Goal: Task Accomplishment & Management: Manage account settings

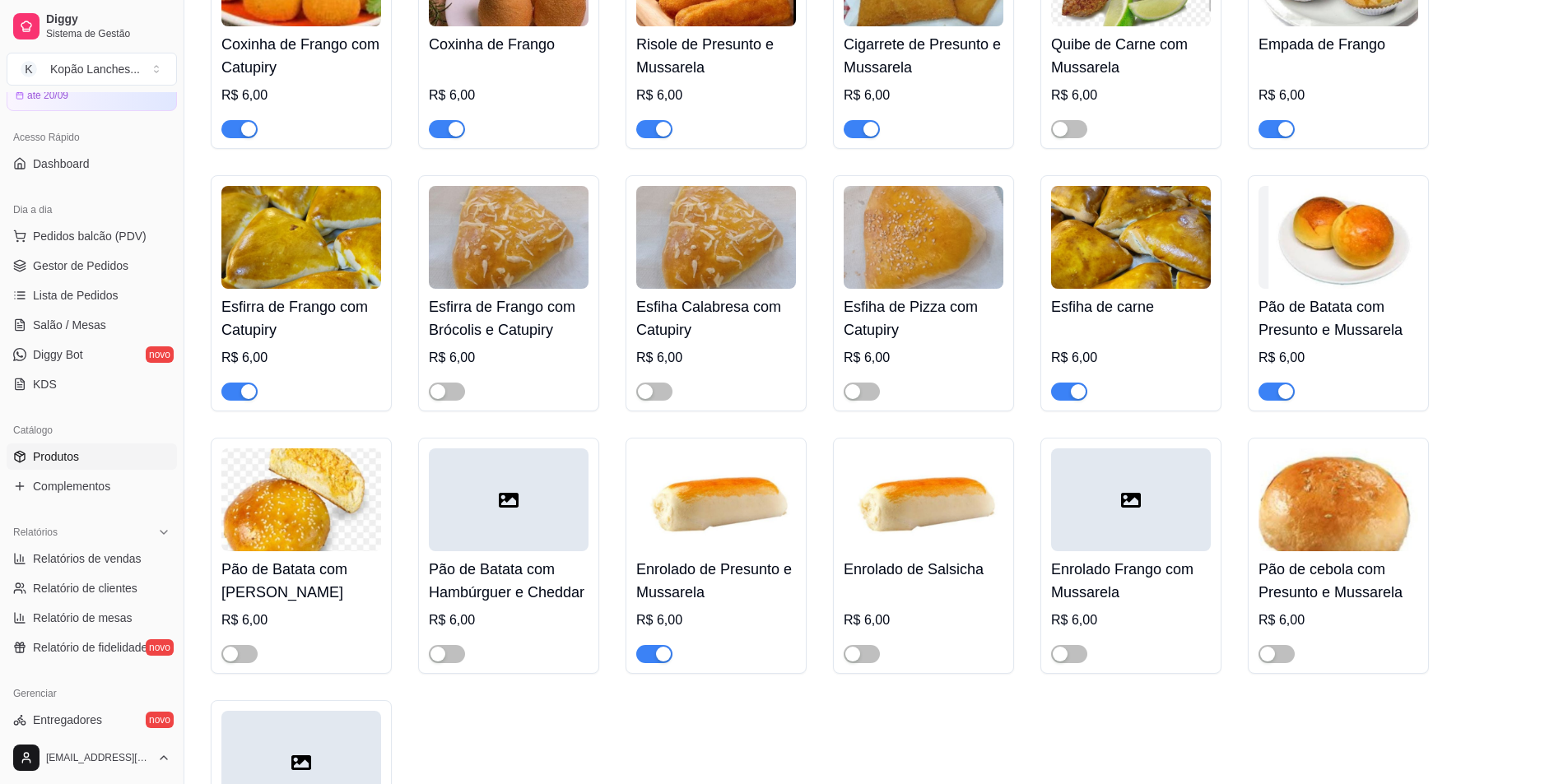
scroll to position [329, 0]
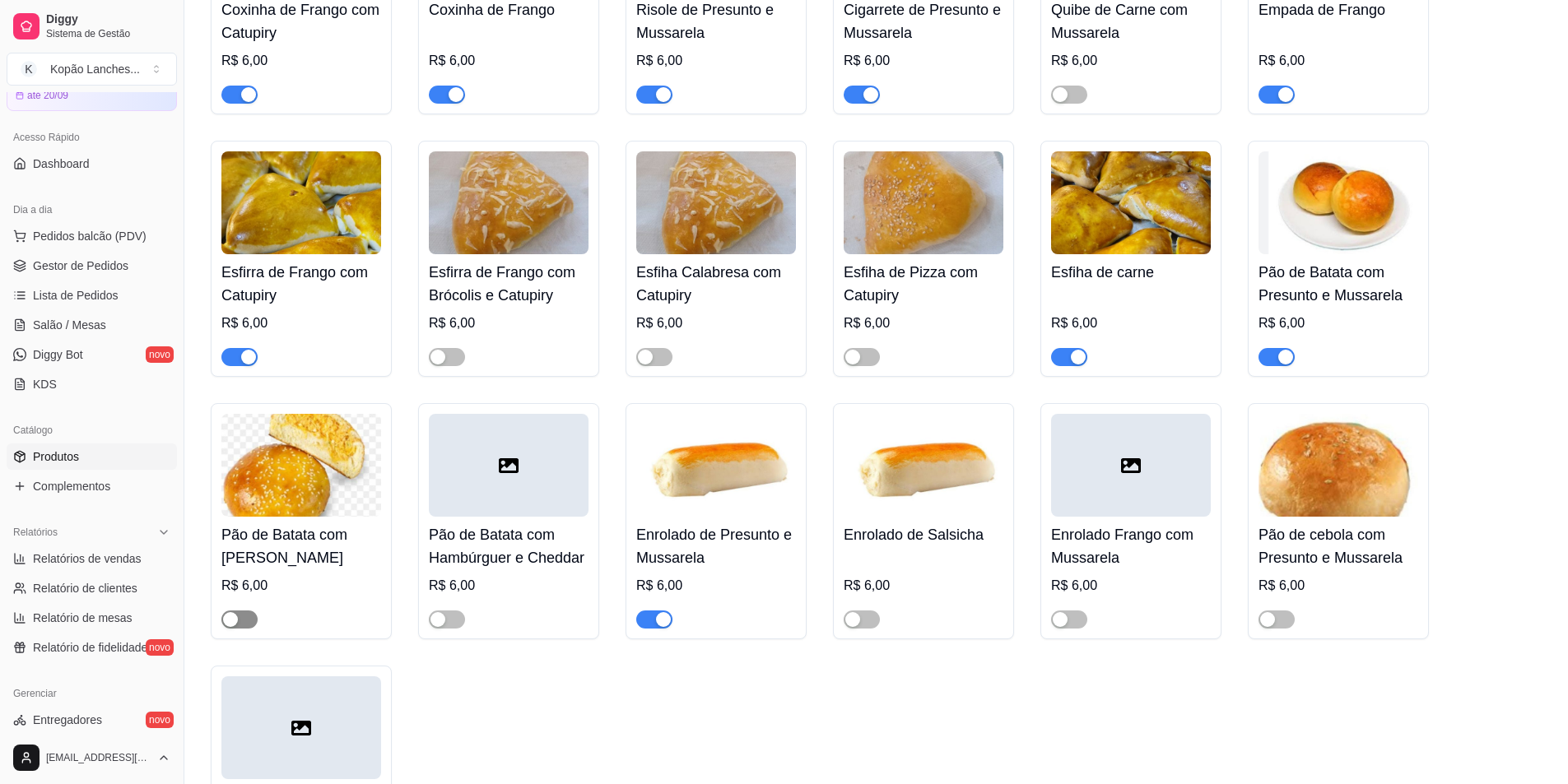
click at [242, 620] on span "button" at bounding box center [239, 619] width 36 height 19
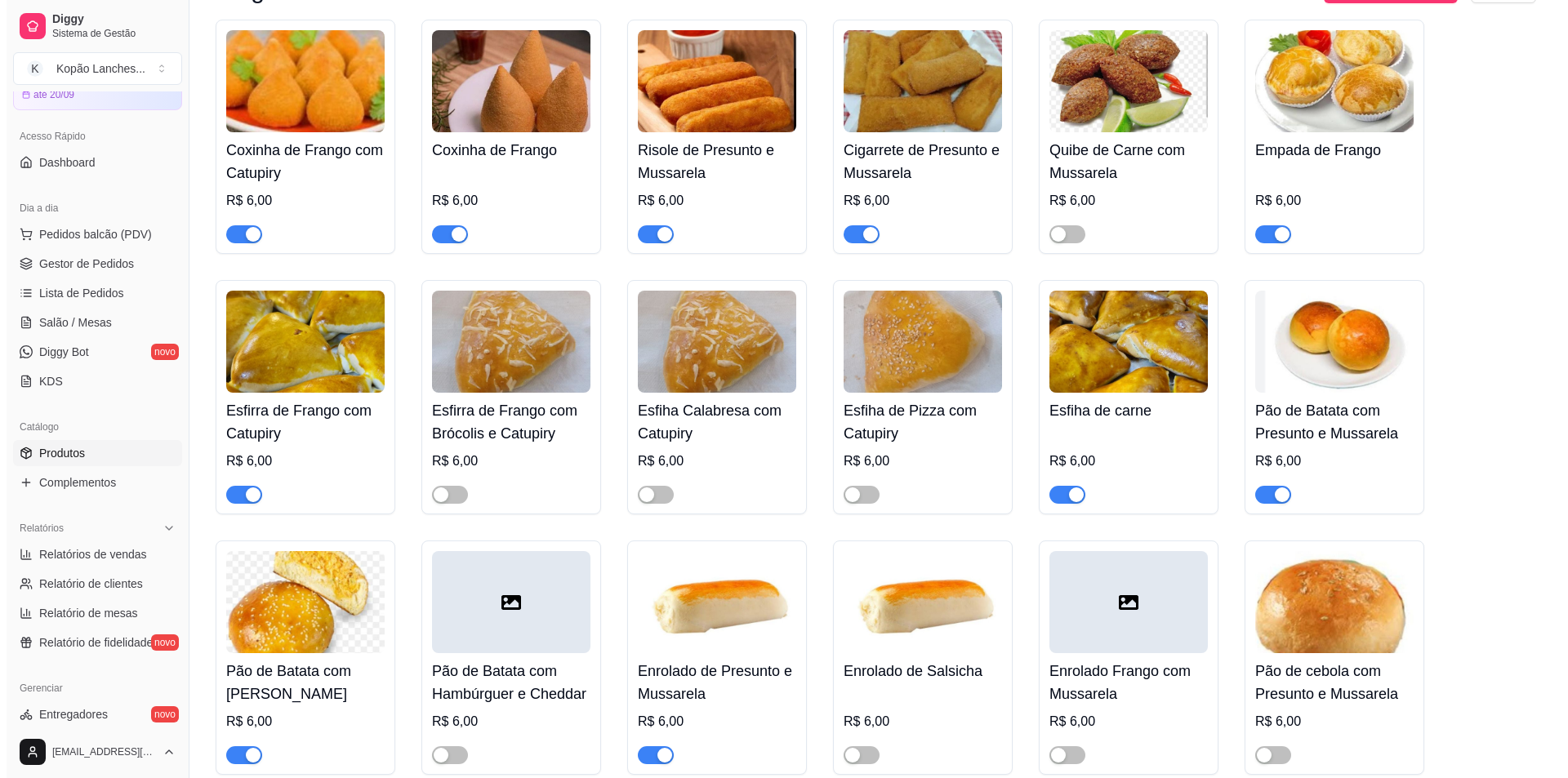
scroll to position [0, 0]
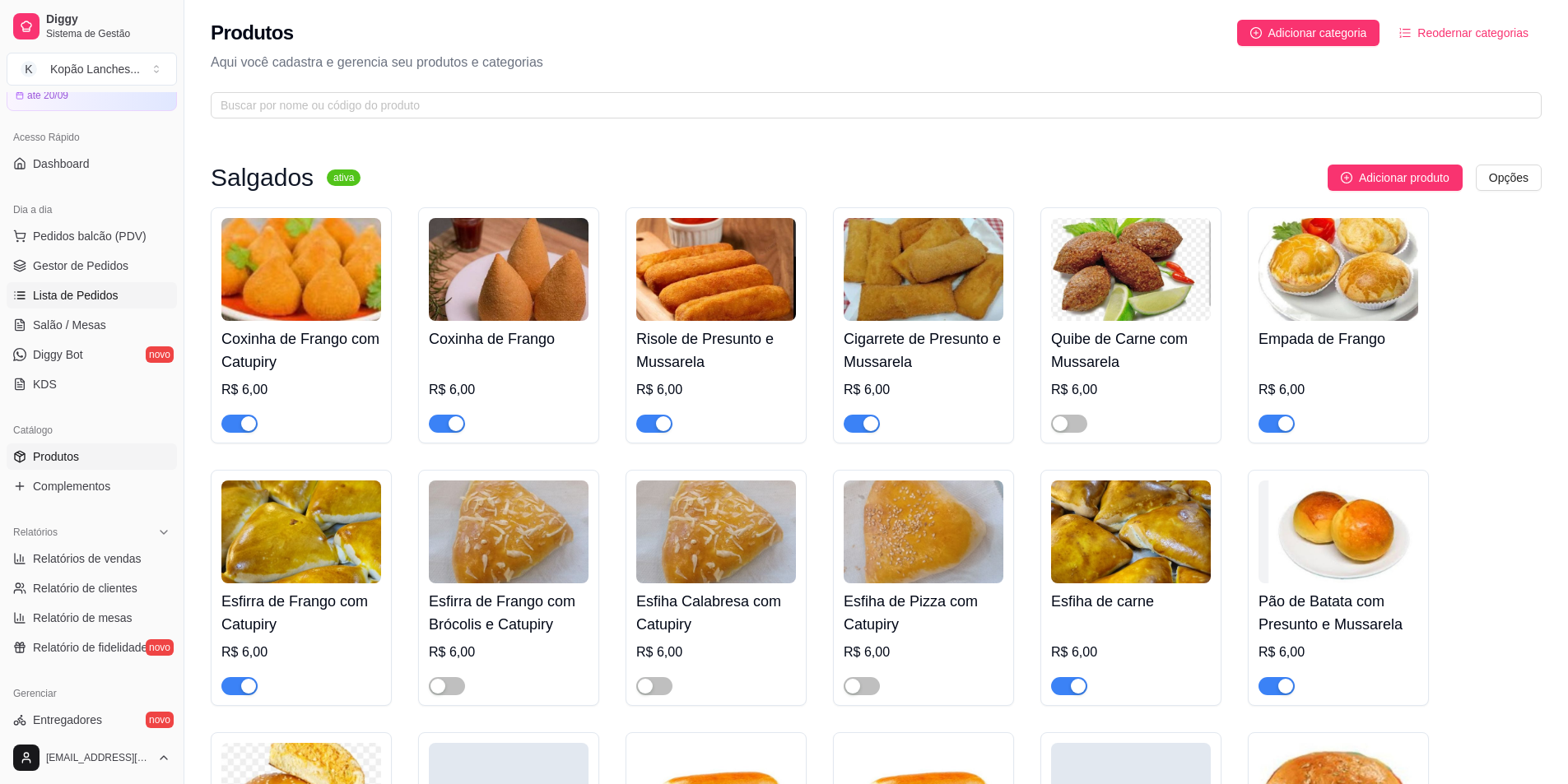
click at [88, 308] on link "Lista de Pedidos" at bounding box center [92, 295] width 170 height 26
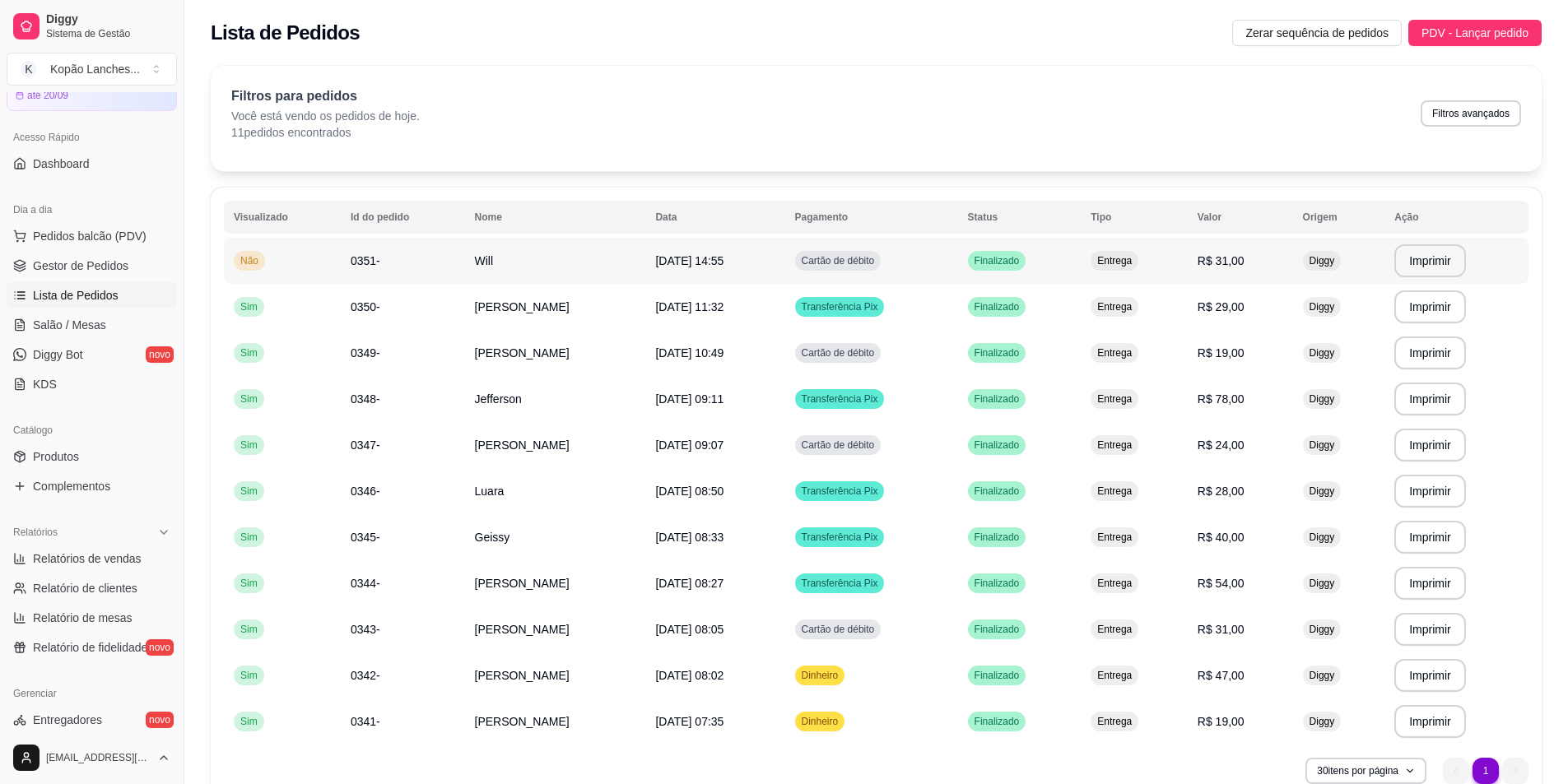
click at [723, 260] on span "[DATE] 14:55" at bounding box center [689, 260] width 68 height 13
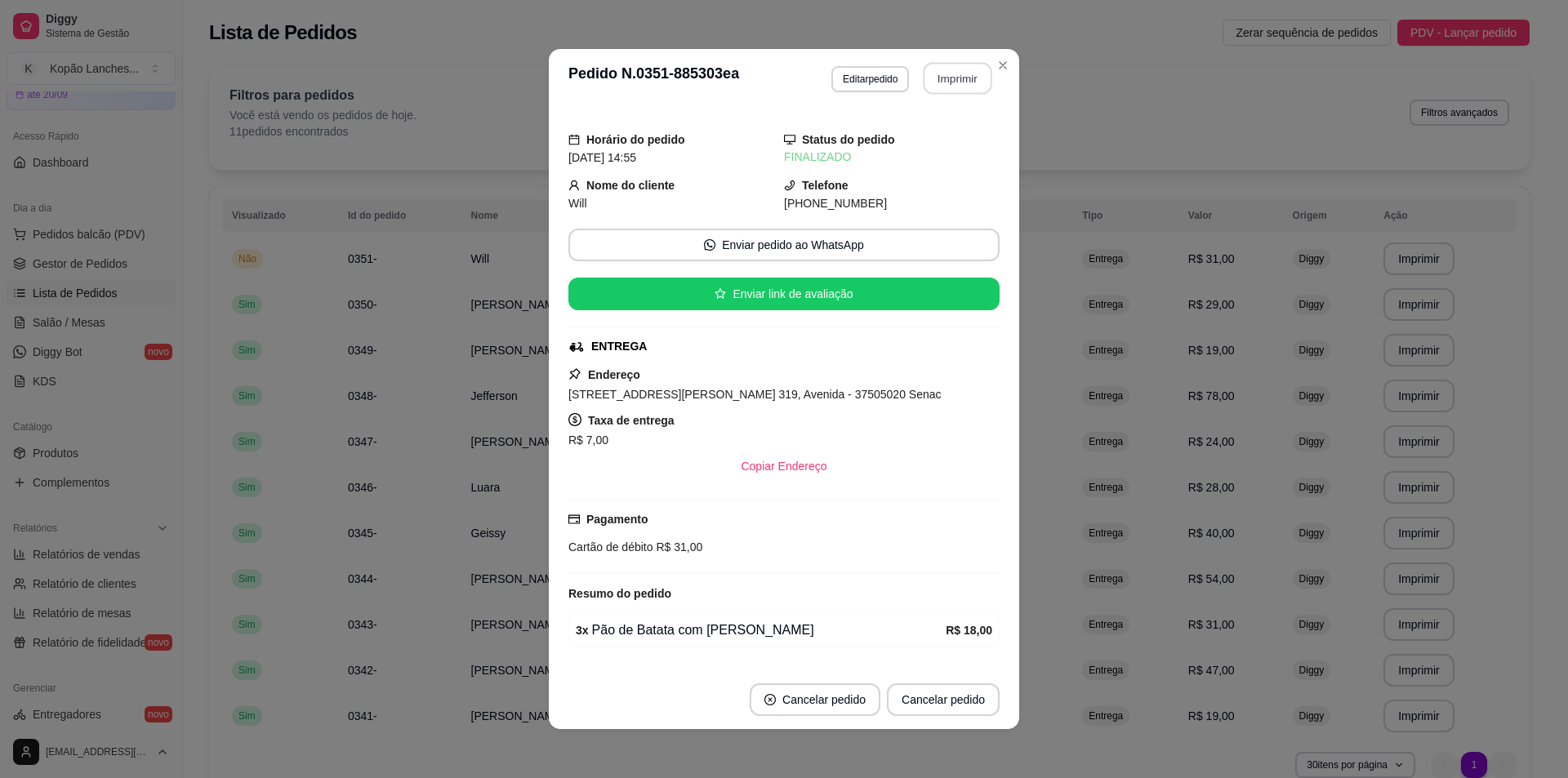
click at [936, 82] on button "Imprimir" at bounding box center [957, 78] width 69 height 32
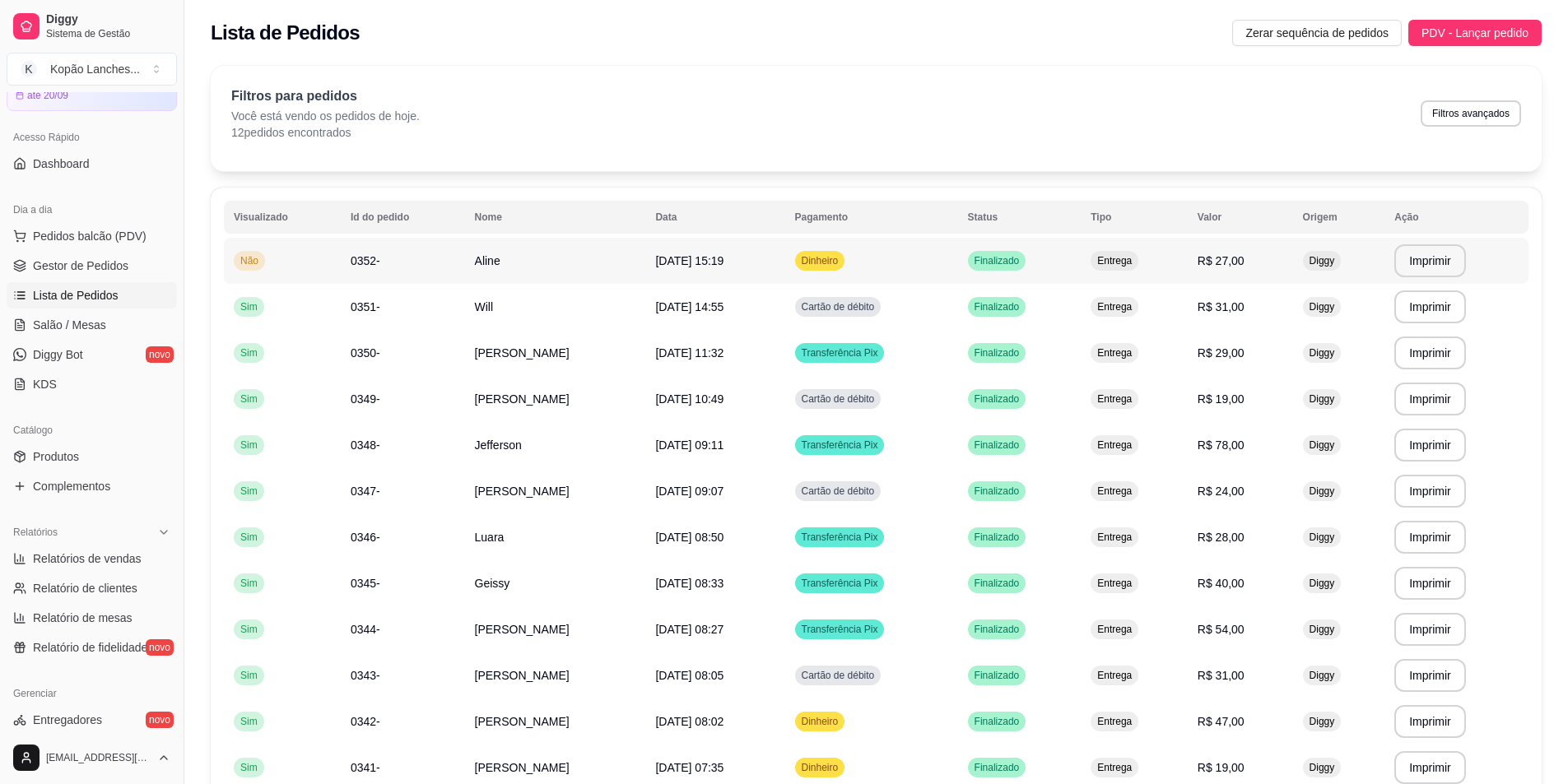
click at [466, 276] on td "Aline" at bounding box center [555, 261] width 181 height 46
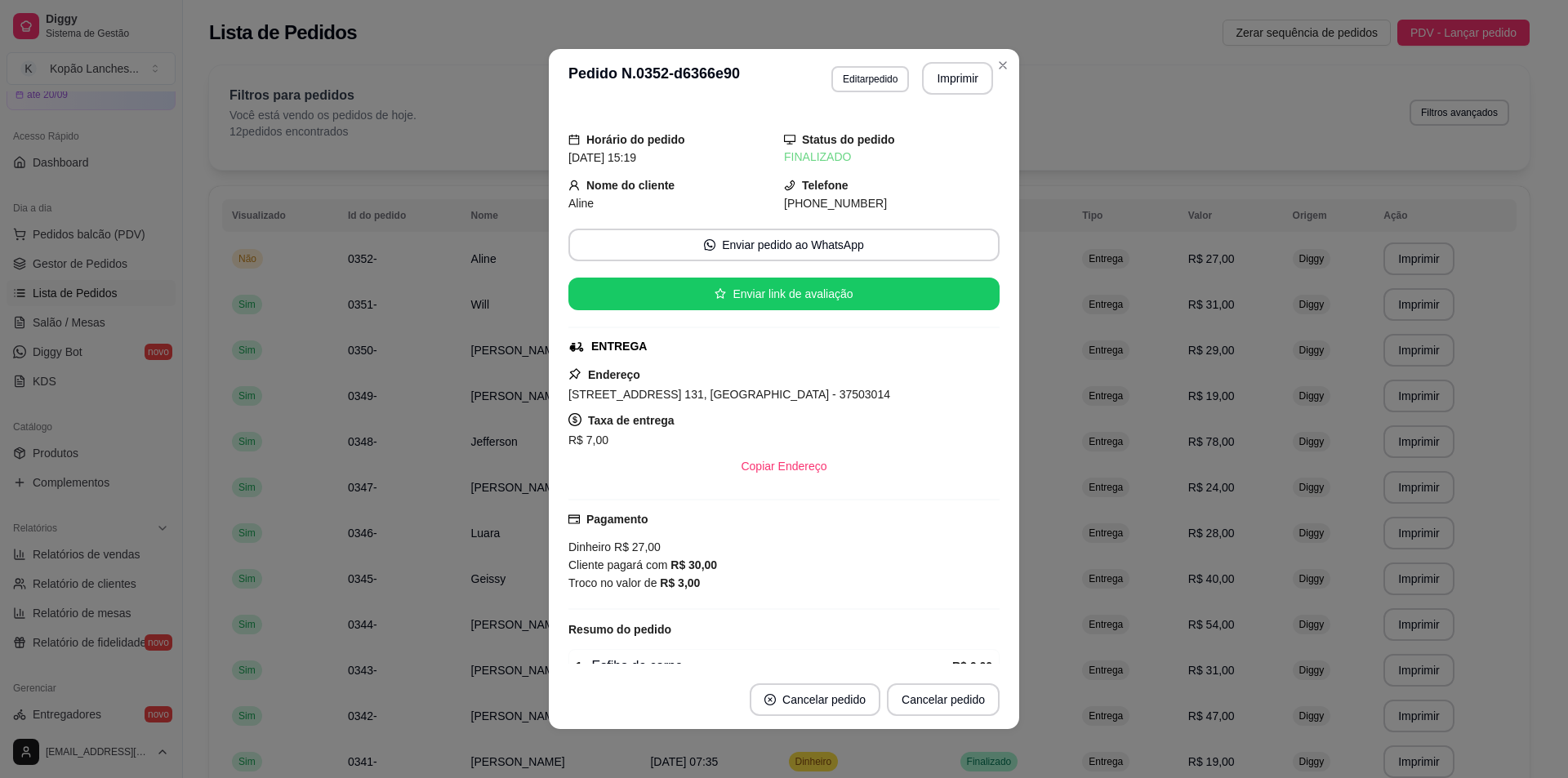
click at [939, 76] on button "Imprimir" at bounding box center [957, 78] width 71 height 33
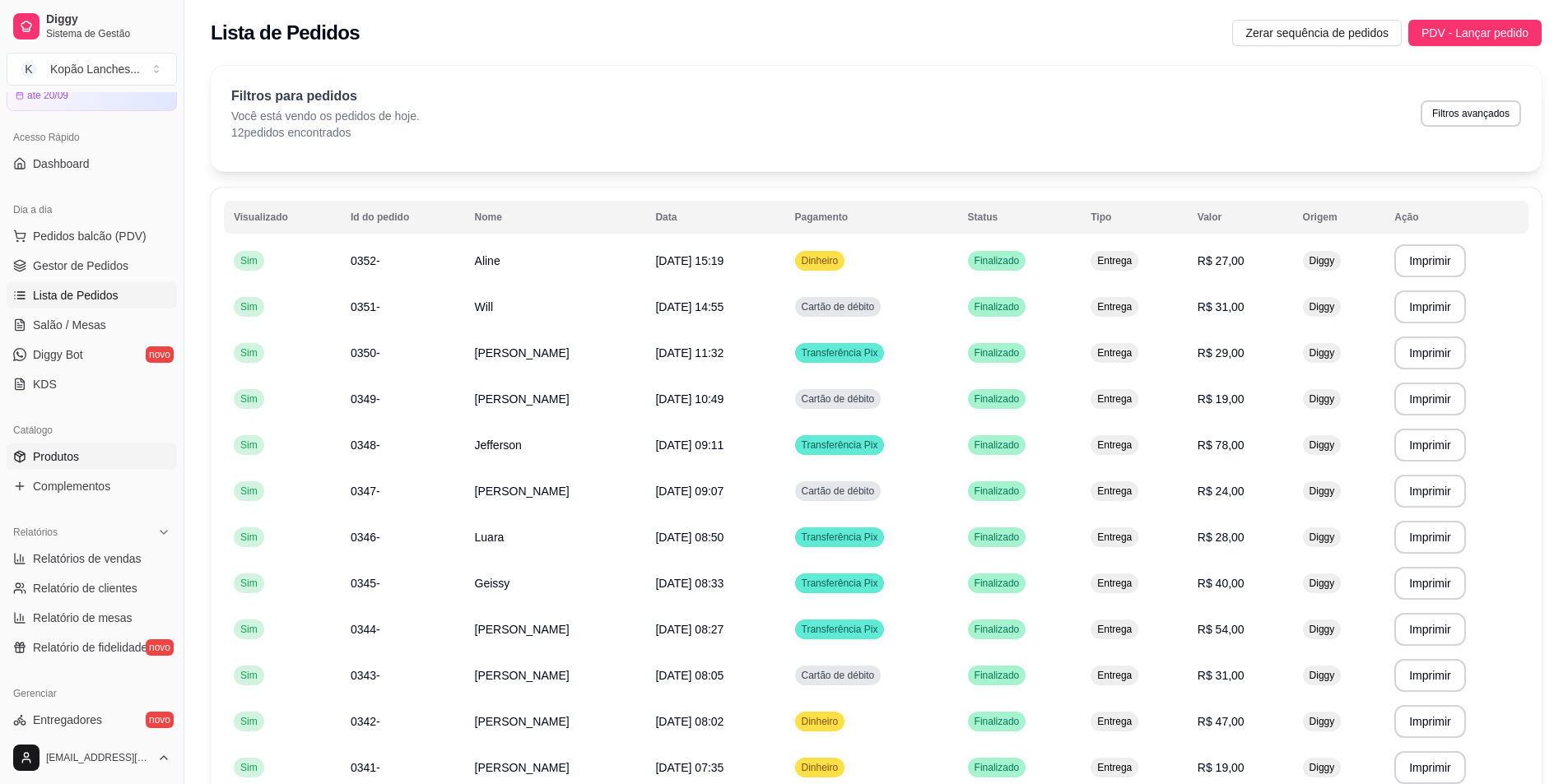
click at [50, 459] on span "Produtos" at bounding box center [56, 456] width 46 height 17
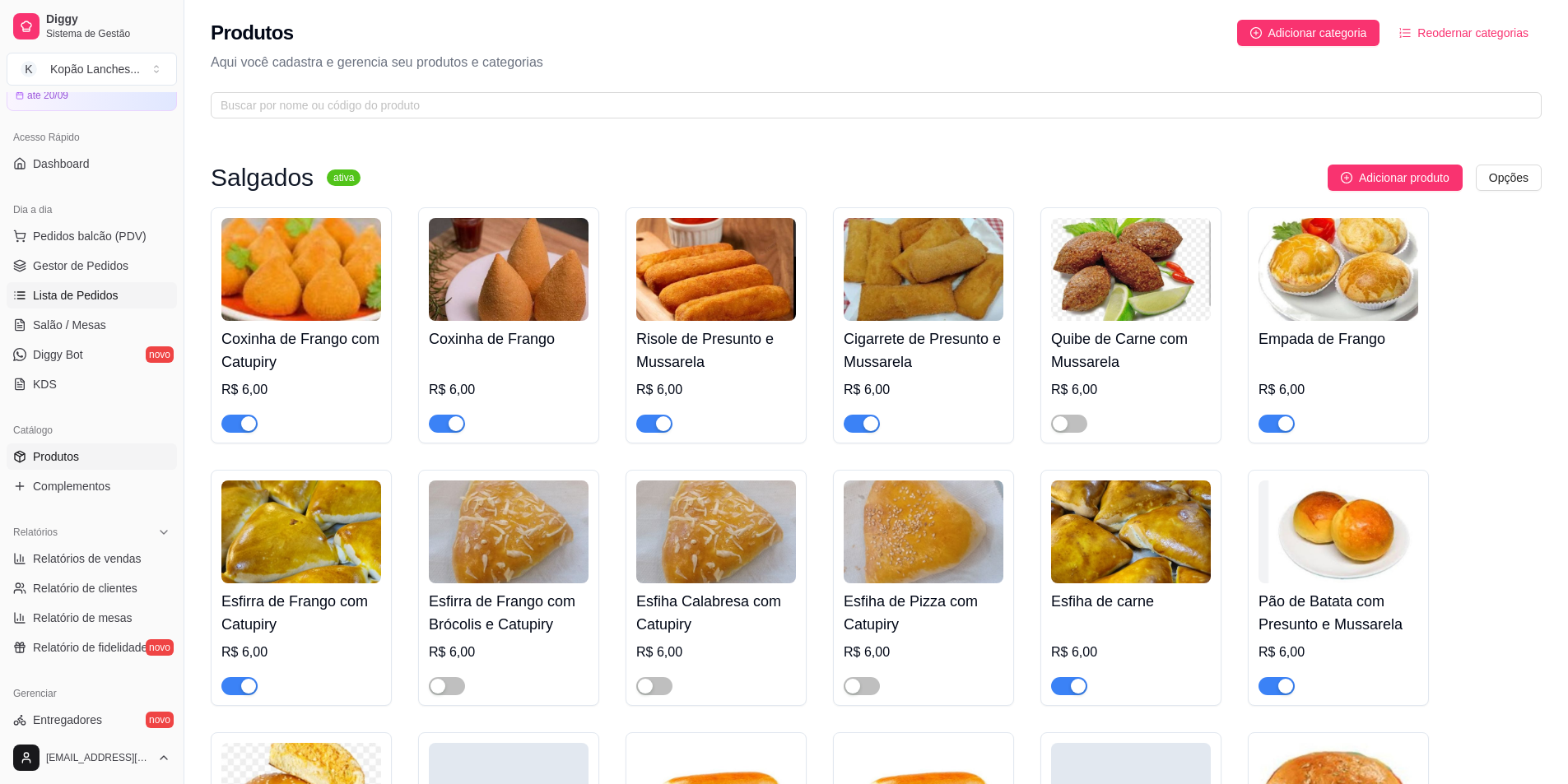
drag, startPoint x: 36, startPoint y: 300, endPoint x: 149, endPoint y: 293, distance: 113.2
click at [36, 299] on span "Lista de Pedidos" at bounding box center [76, 295] width 86 height 17
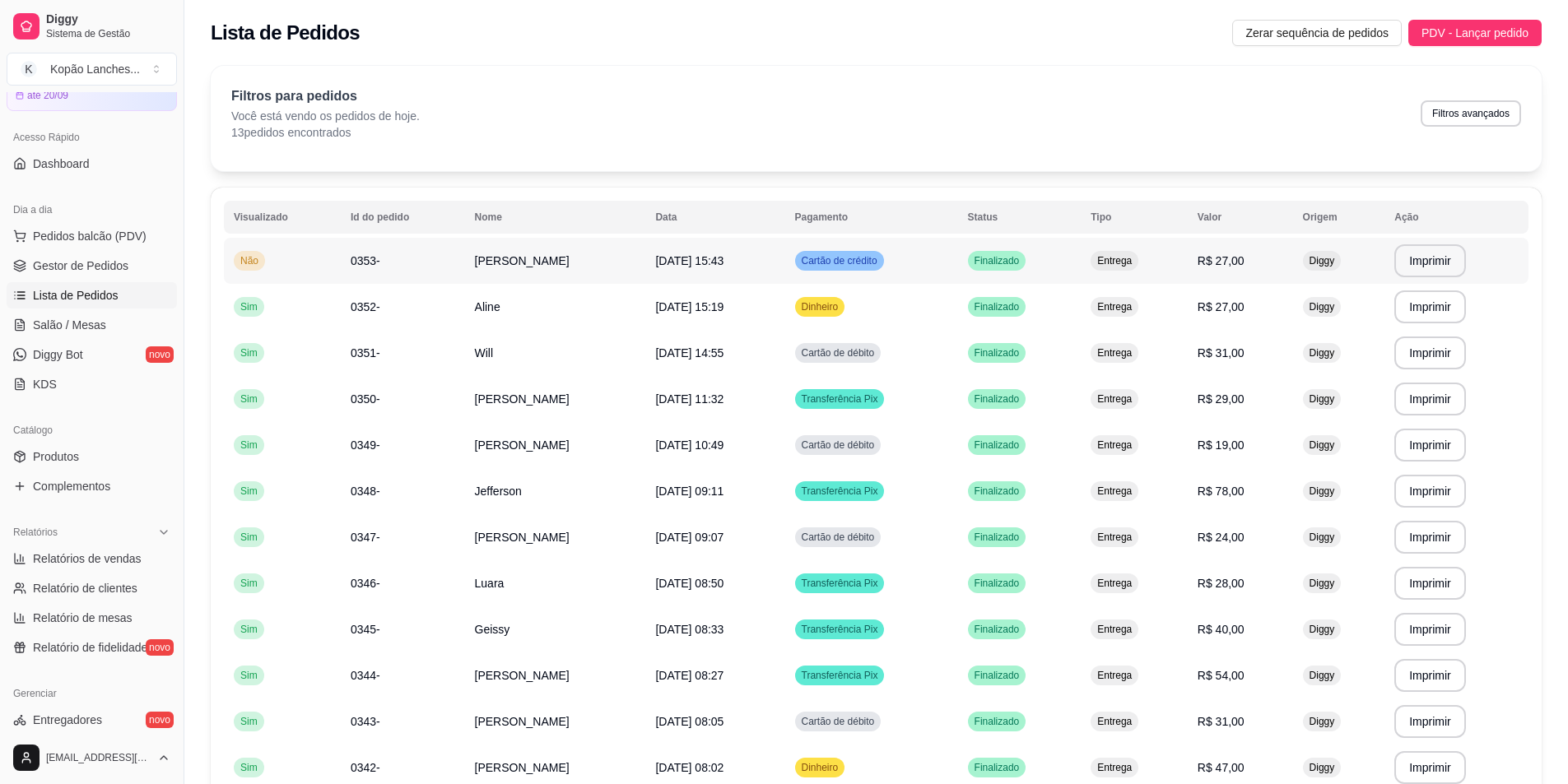
click at [723, 261] on span "[DATE] 15:43" at bounding box center [689, 260] width 68 height 13
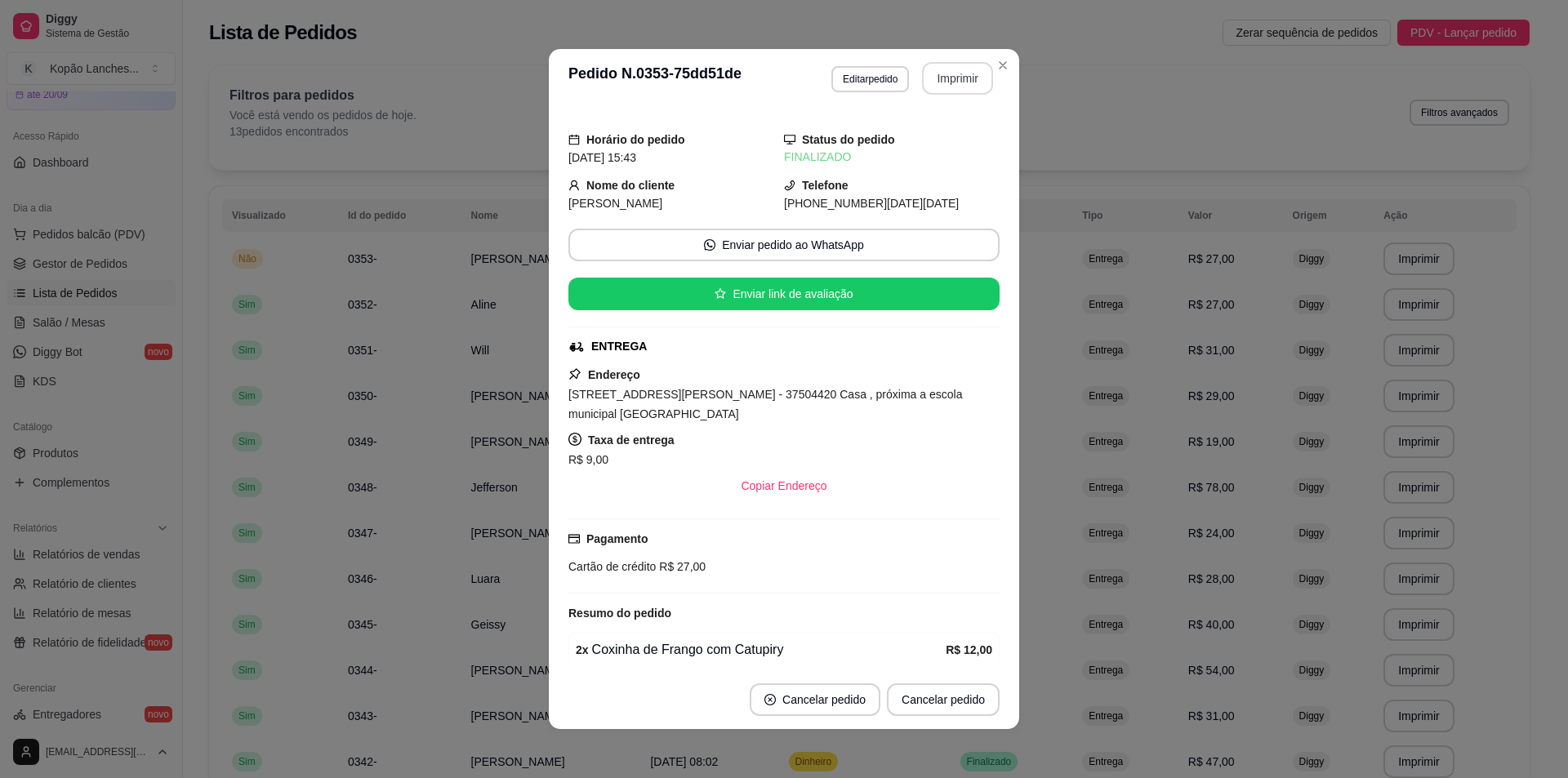
click at [927, 81] on button "Imprimir" at bounding box center [957, 78] width 71 height 33
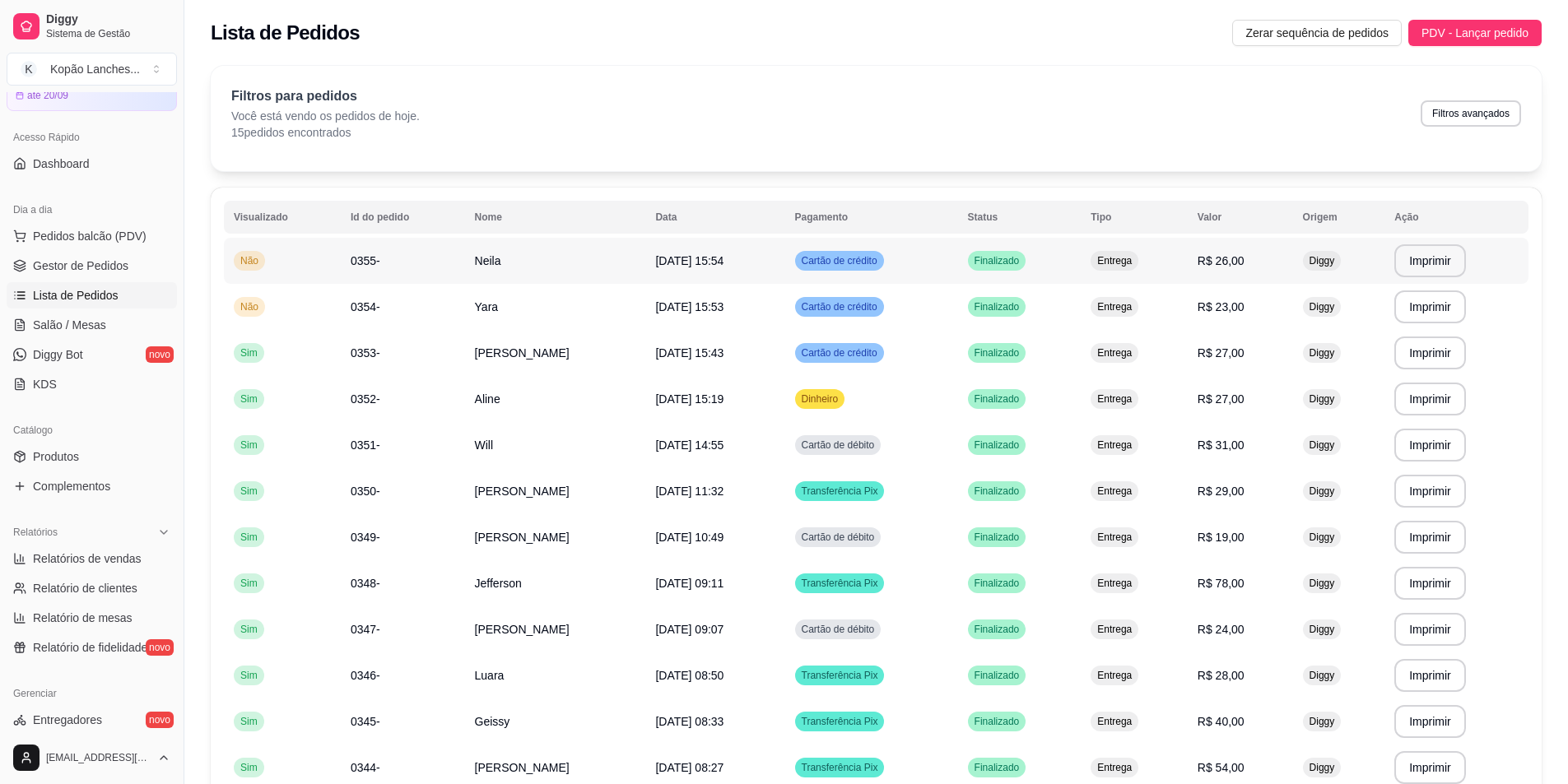
click at [380, 269] on td "0355-" at bounding box center [402, 261] width 124 height 46
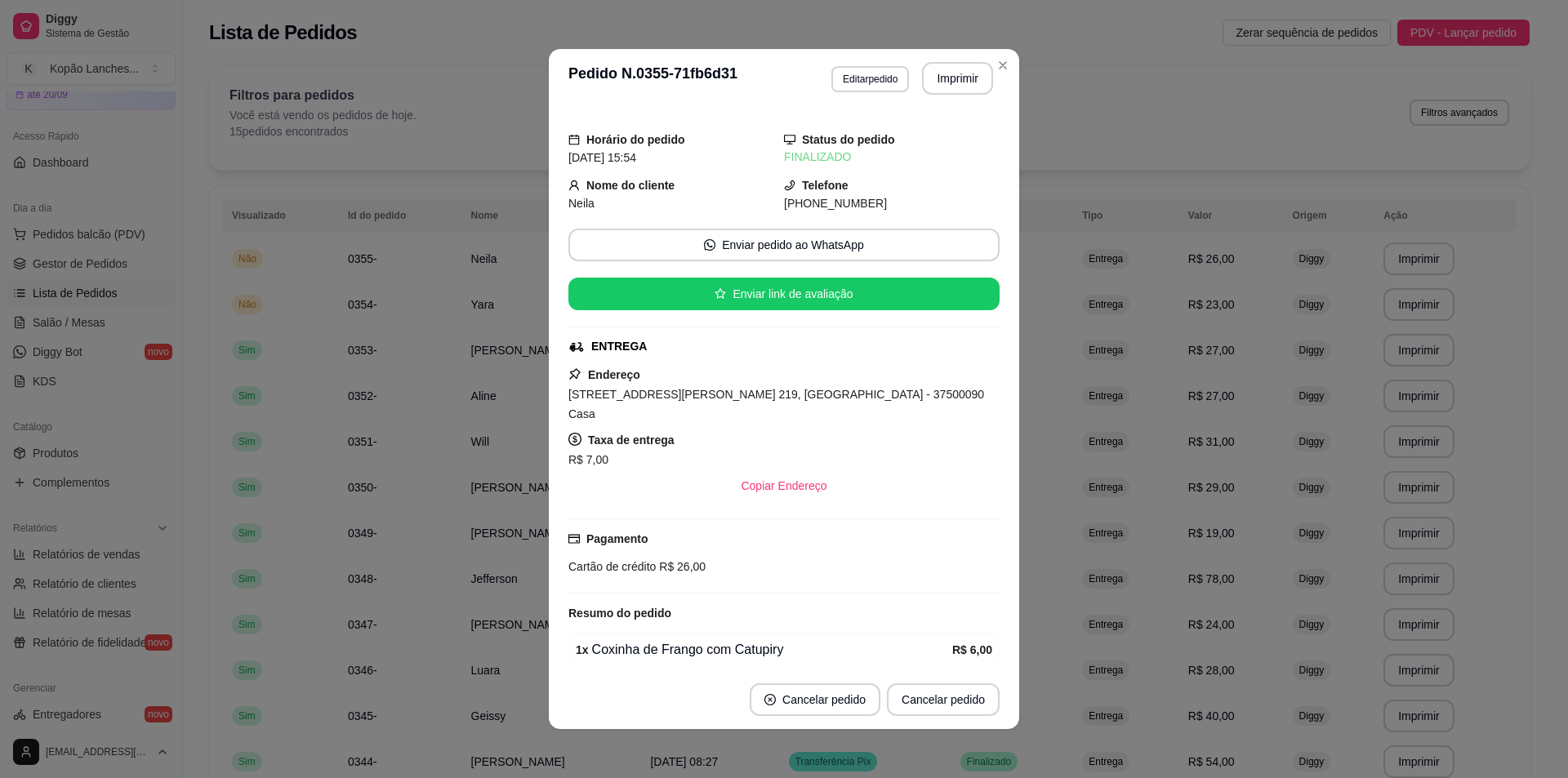
click at [953, 83] on button "Imprimir" at bounding box center [957, 78] width 71 height 33
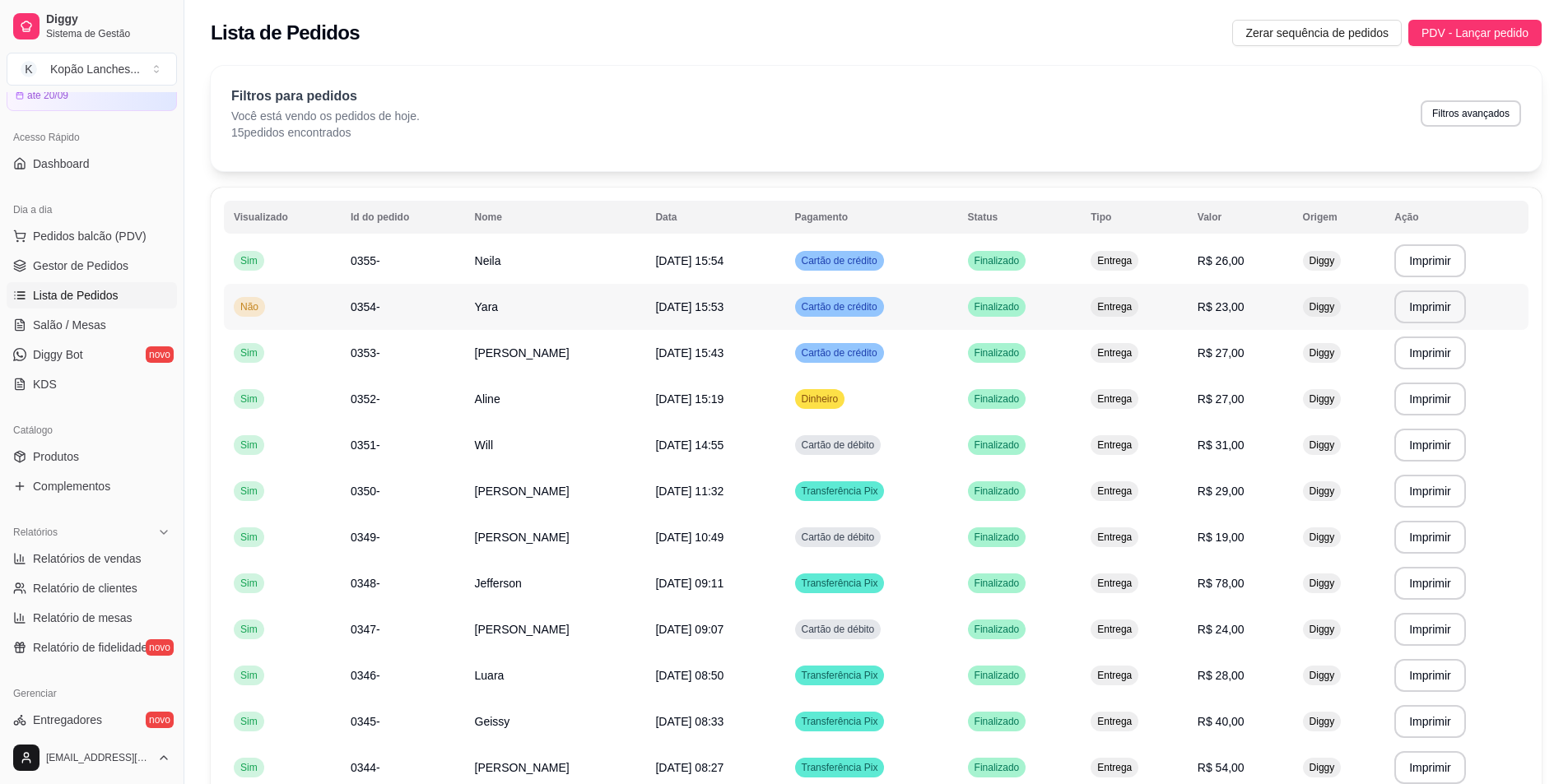
click at [475, 311] on span "Yara" at bounding box center [486, 307] width 23 height 13
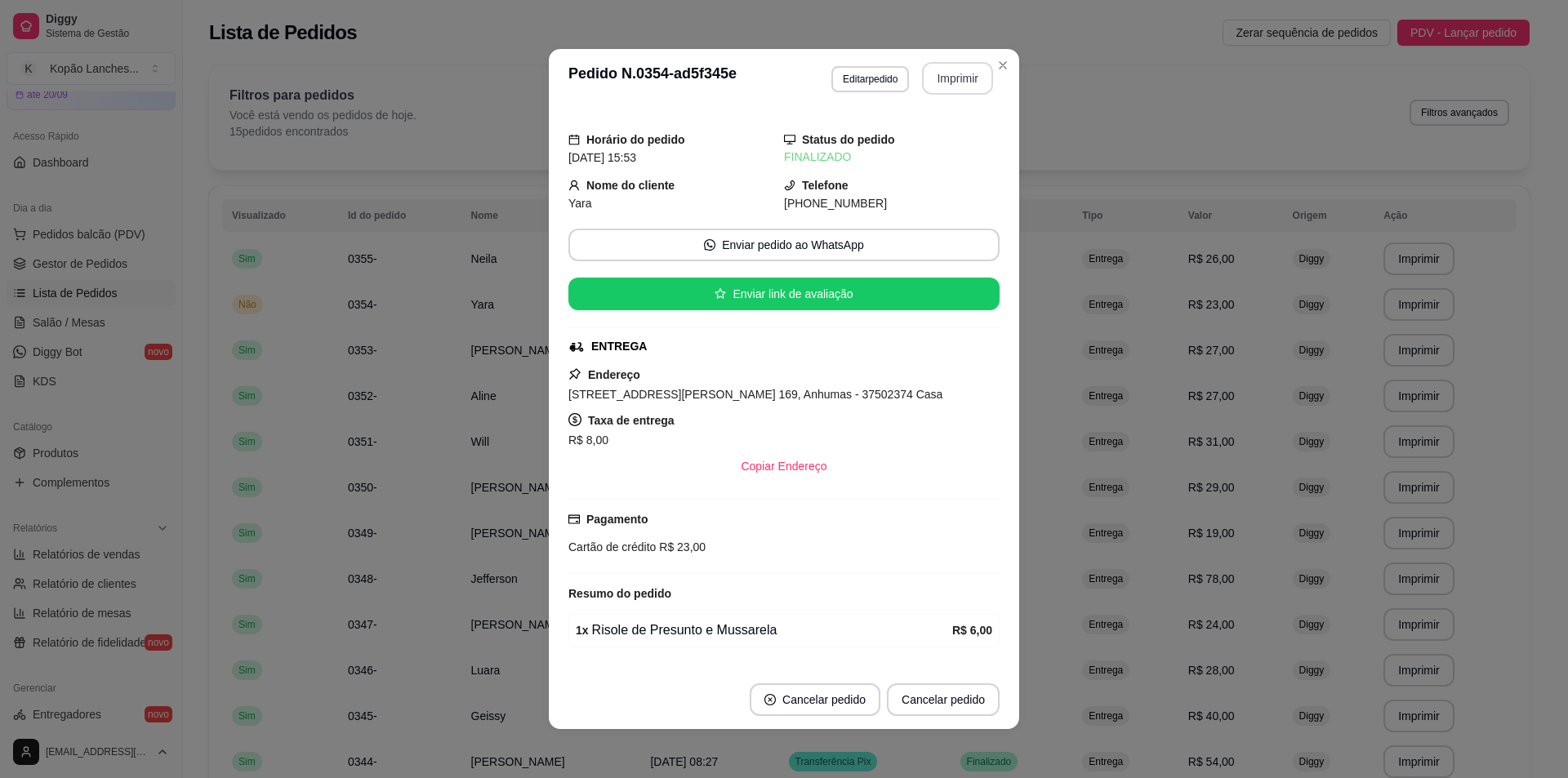
click at [951, 72] on button "Imprimir" at bounding box center [957, 78] width 71 height 33
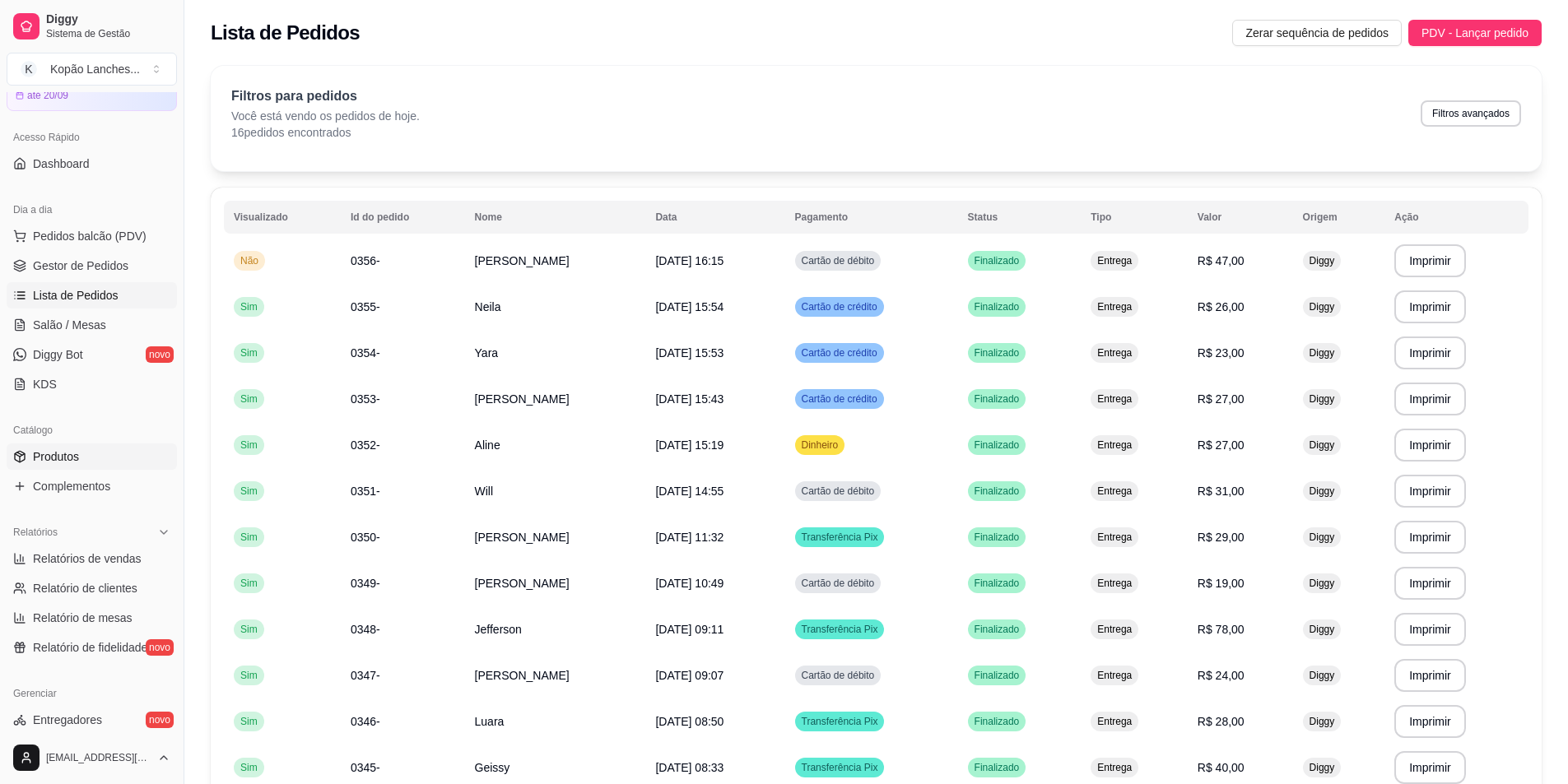
click at [61, 454] on span "Produtos" at bounding box center [56, 456] width 46 height 17
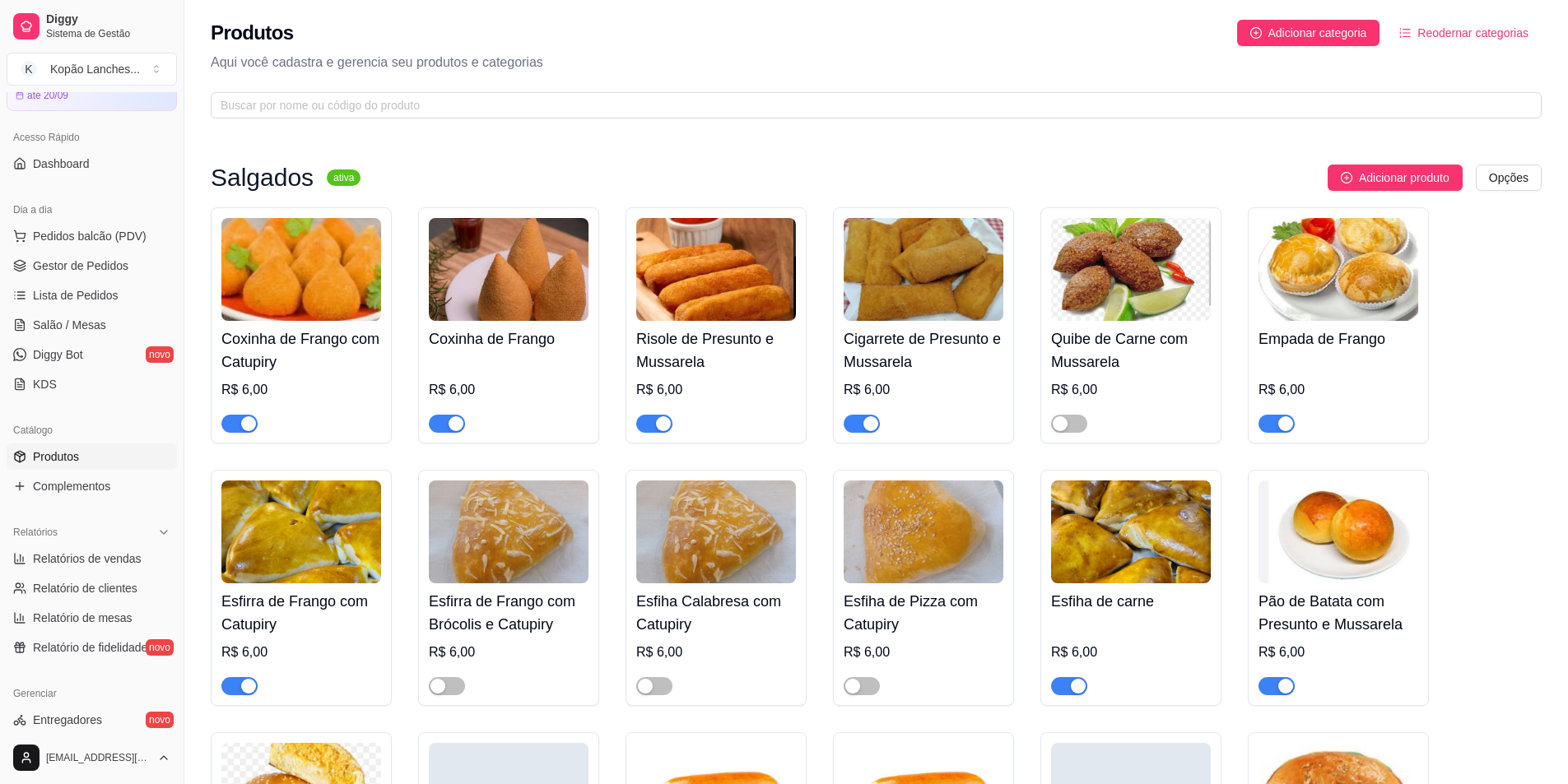
click at [1278, 422] on div "button" at bounding box center [1285, 424] width 15 height 15
click at [656, 422] on div "button" at bounding box center [663, 424] width 15 height 15
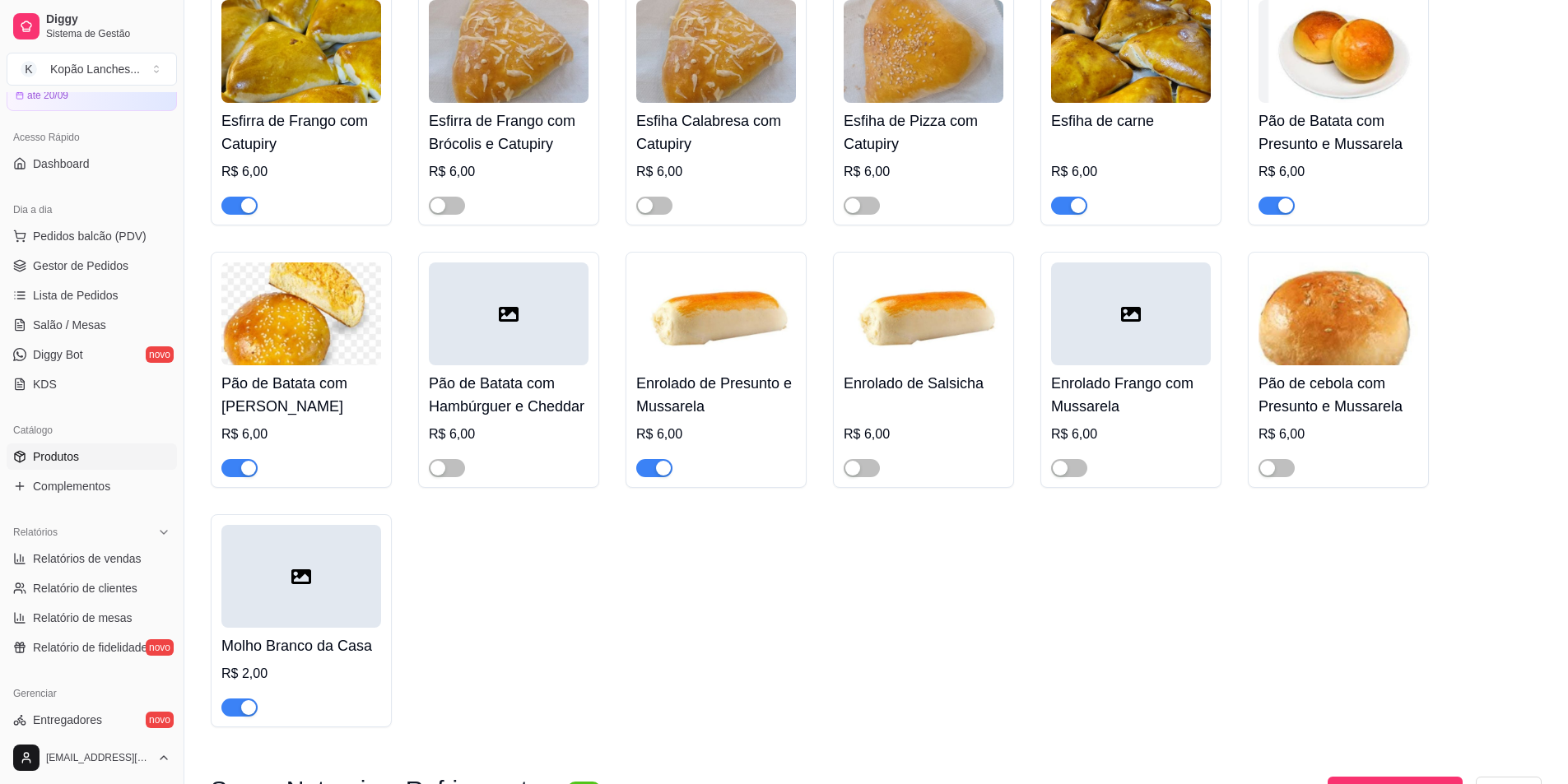
scroll to position [494, 0]
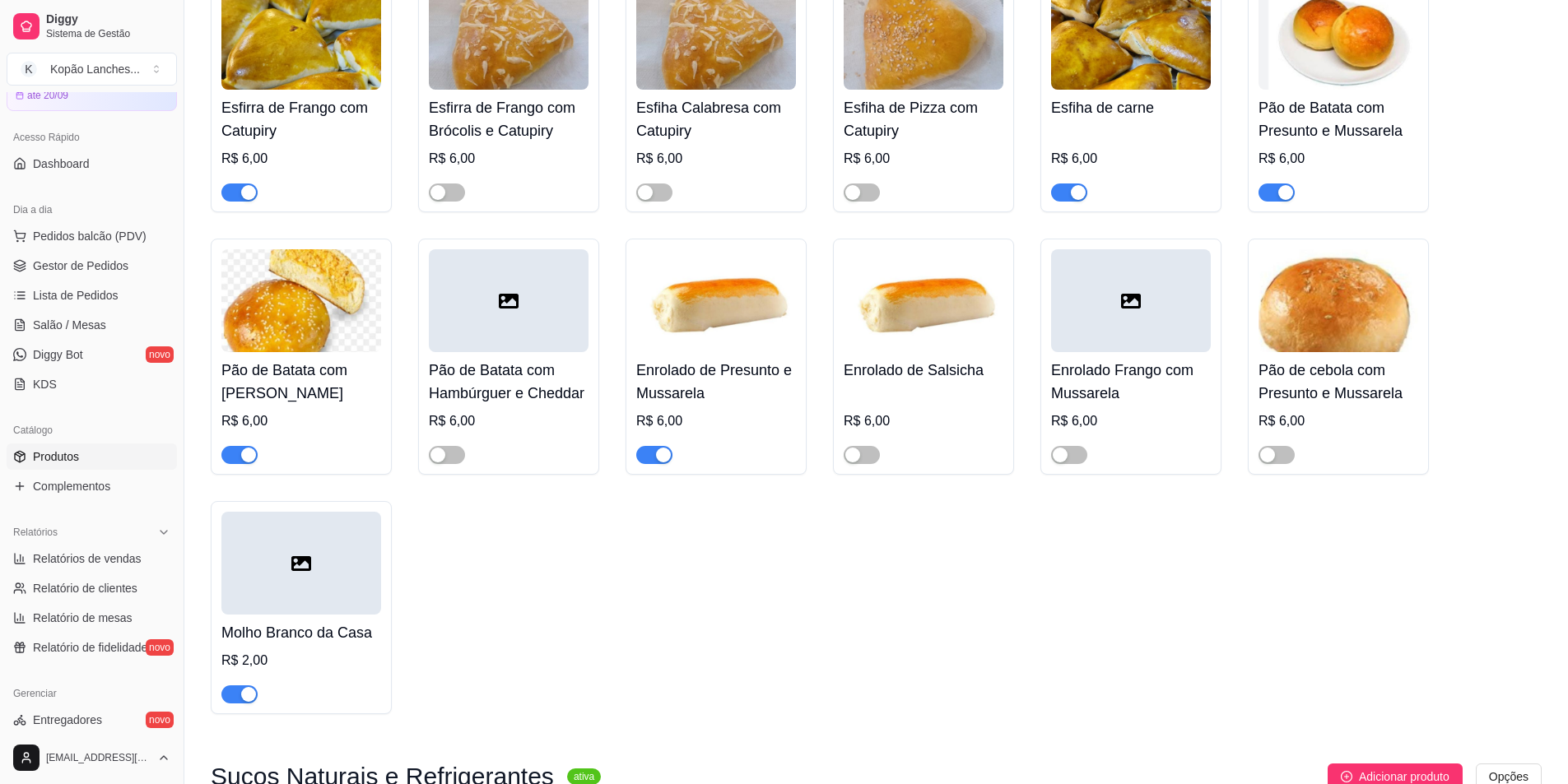
click at [235, 457] on span "button" at bounding box center [239, 455] width 36 height 19
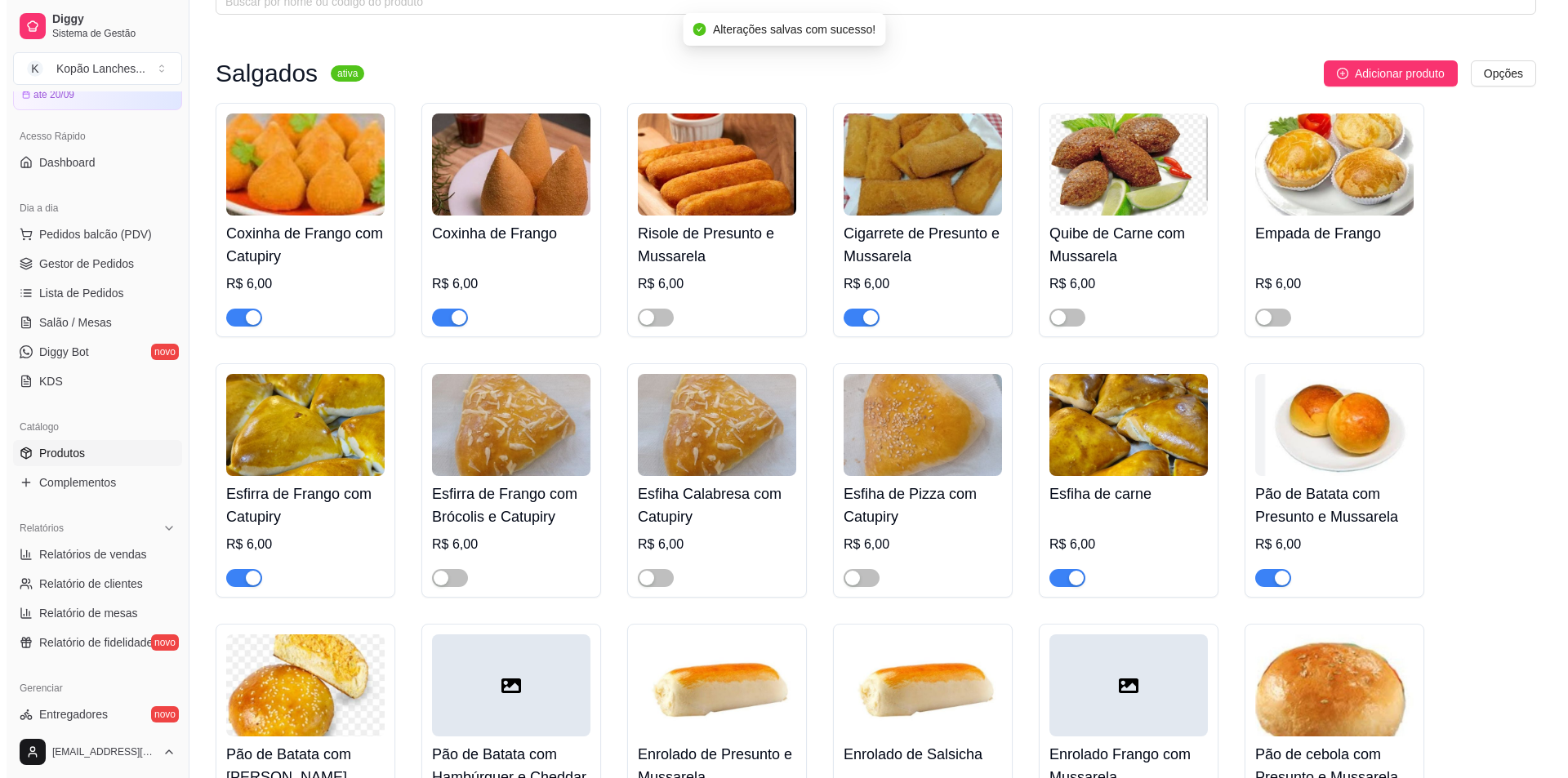
scroll to position [0, 0]
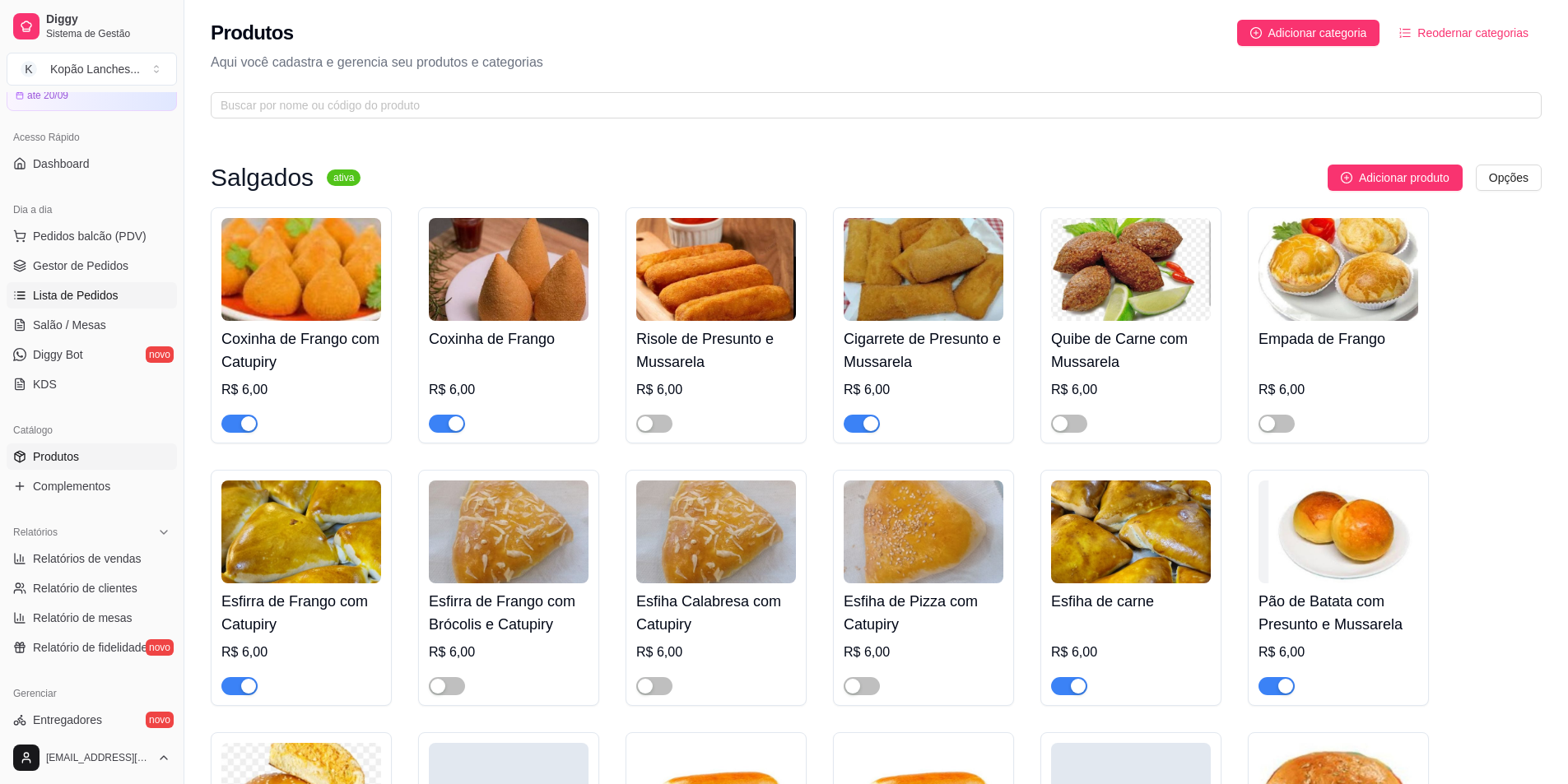
click at [81, 297] on span "Lista de Pedidos" at bounding box center [76, 295] width 86 height 17
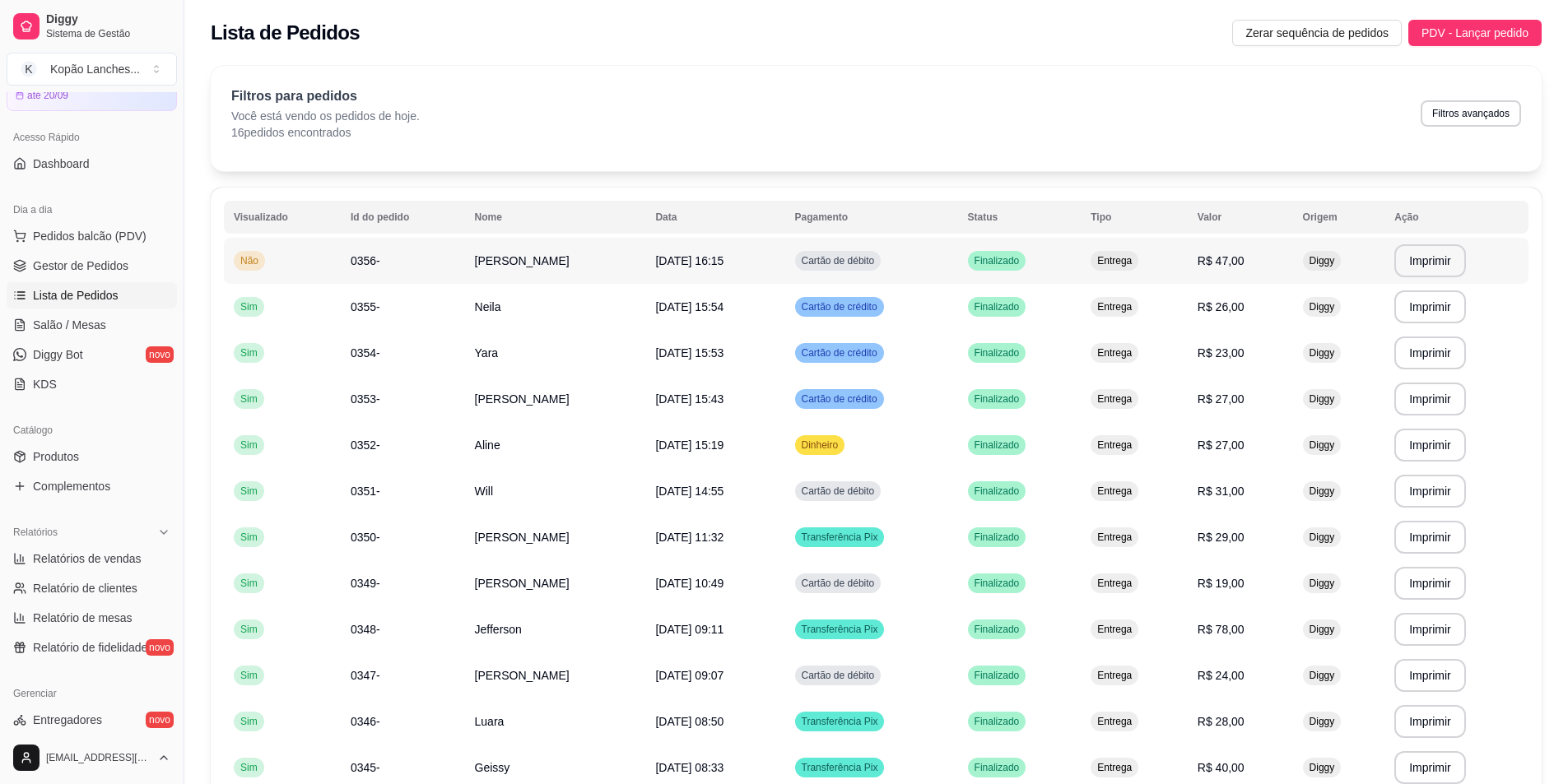
click at [723, 260] on span "[DATE] 16:15" at bounding box center [689, 260] width 68 height 13
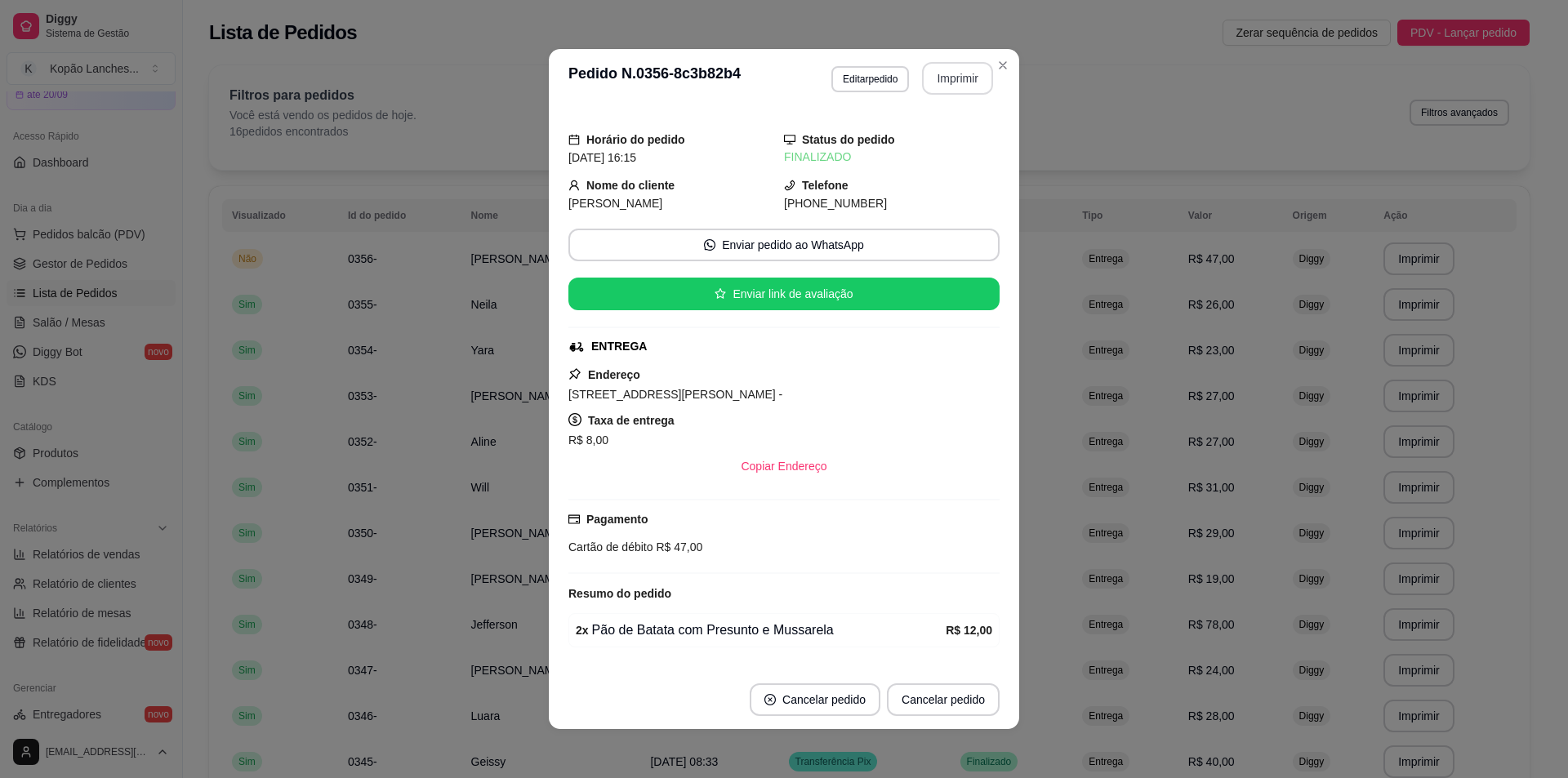
click at [939, 81] on button "Imprimir" at bounding box center [957, 78] width 71 height 33
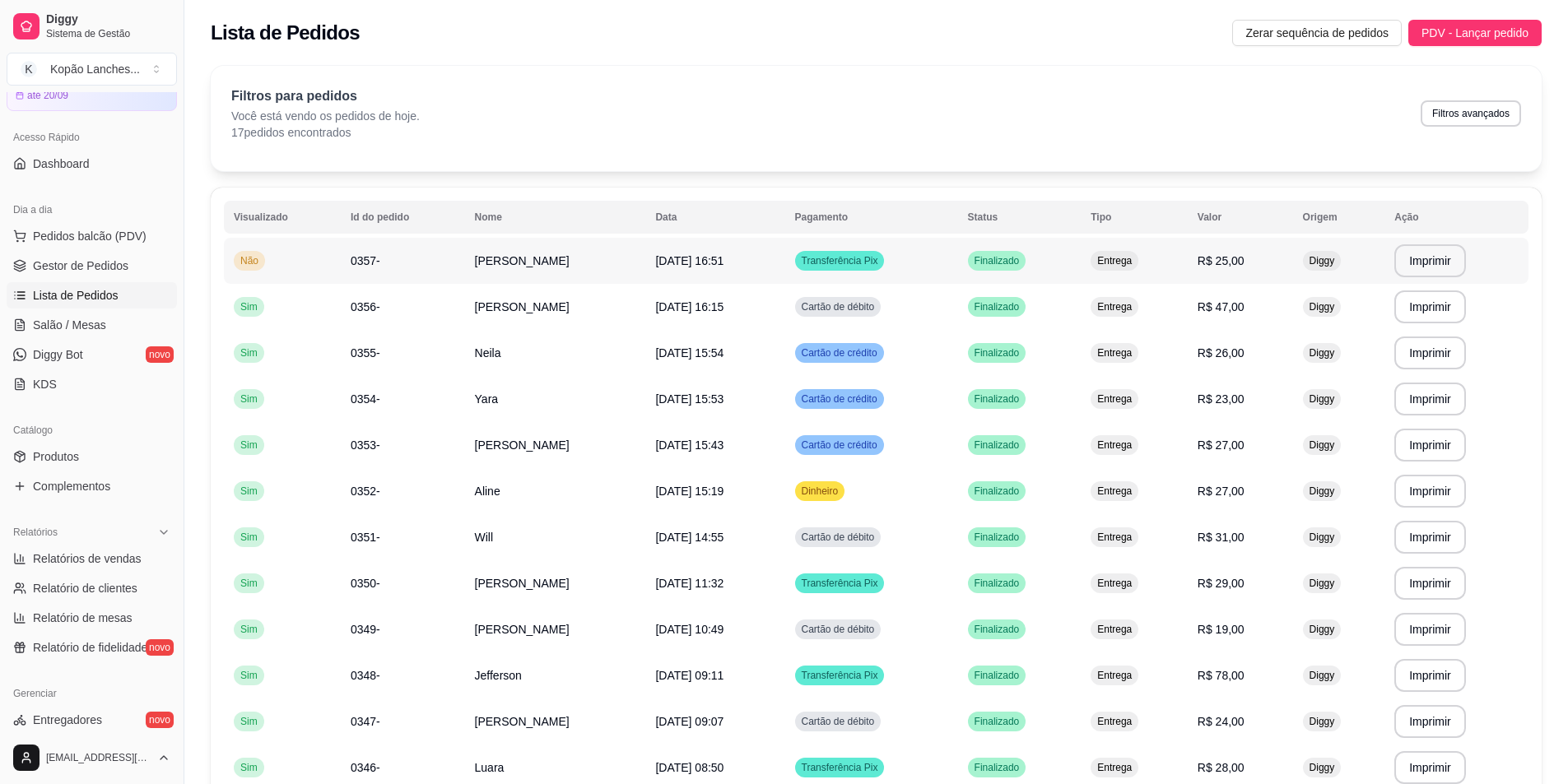
click at [723, 262] on span "[DATE] 16:51" at bounding box center [689, 260] width 68 height 13
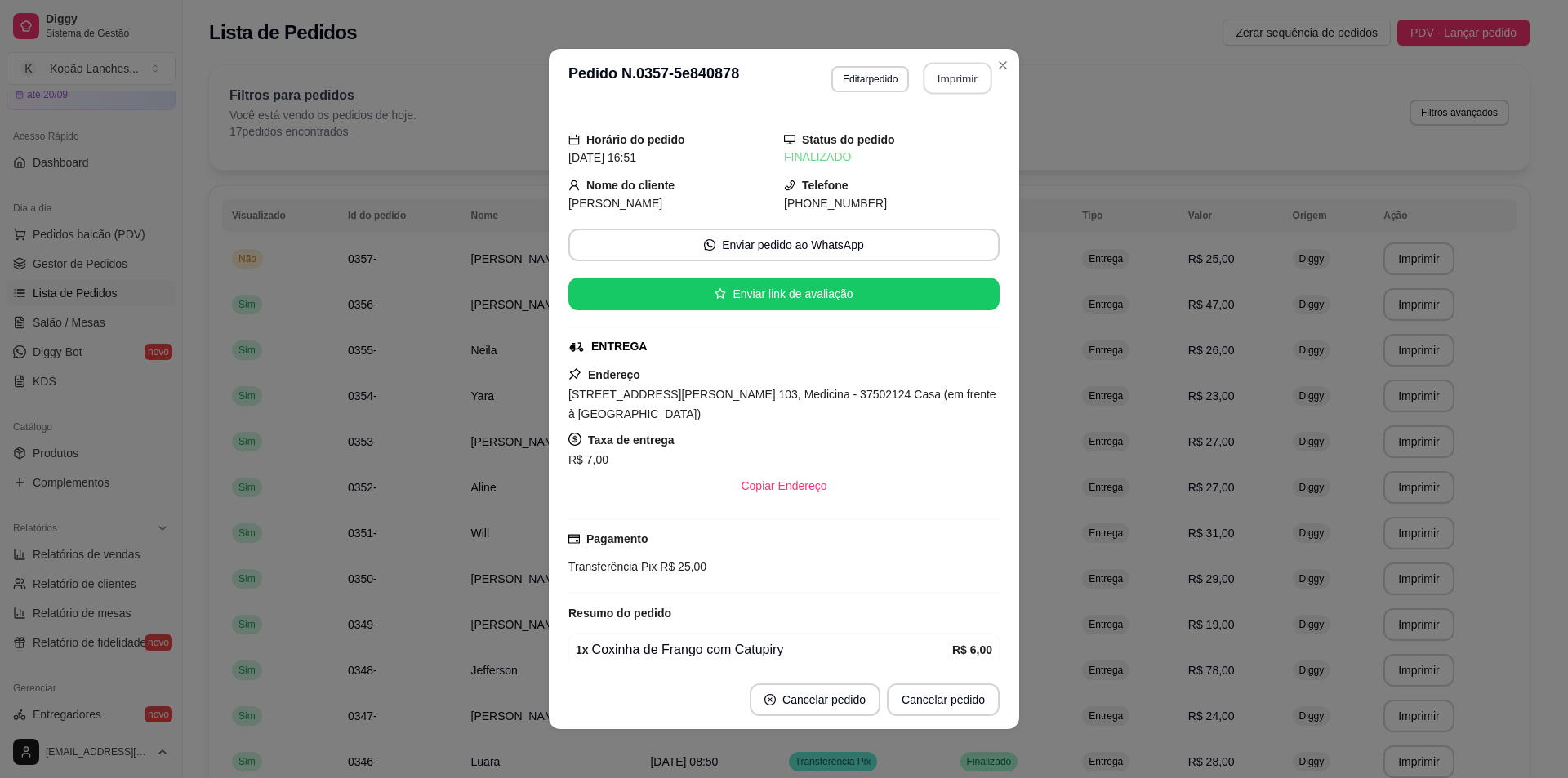
click at [956, 90] on button "Imprimir" at bounding box center [957, 78] width 69 height 32
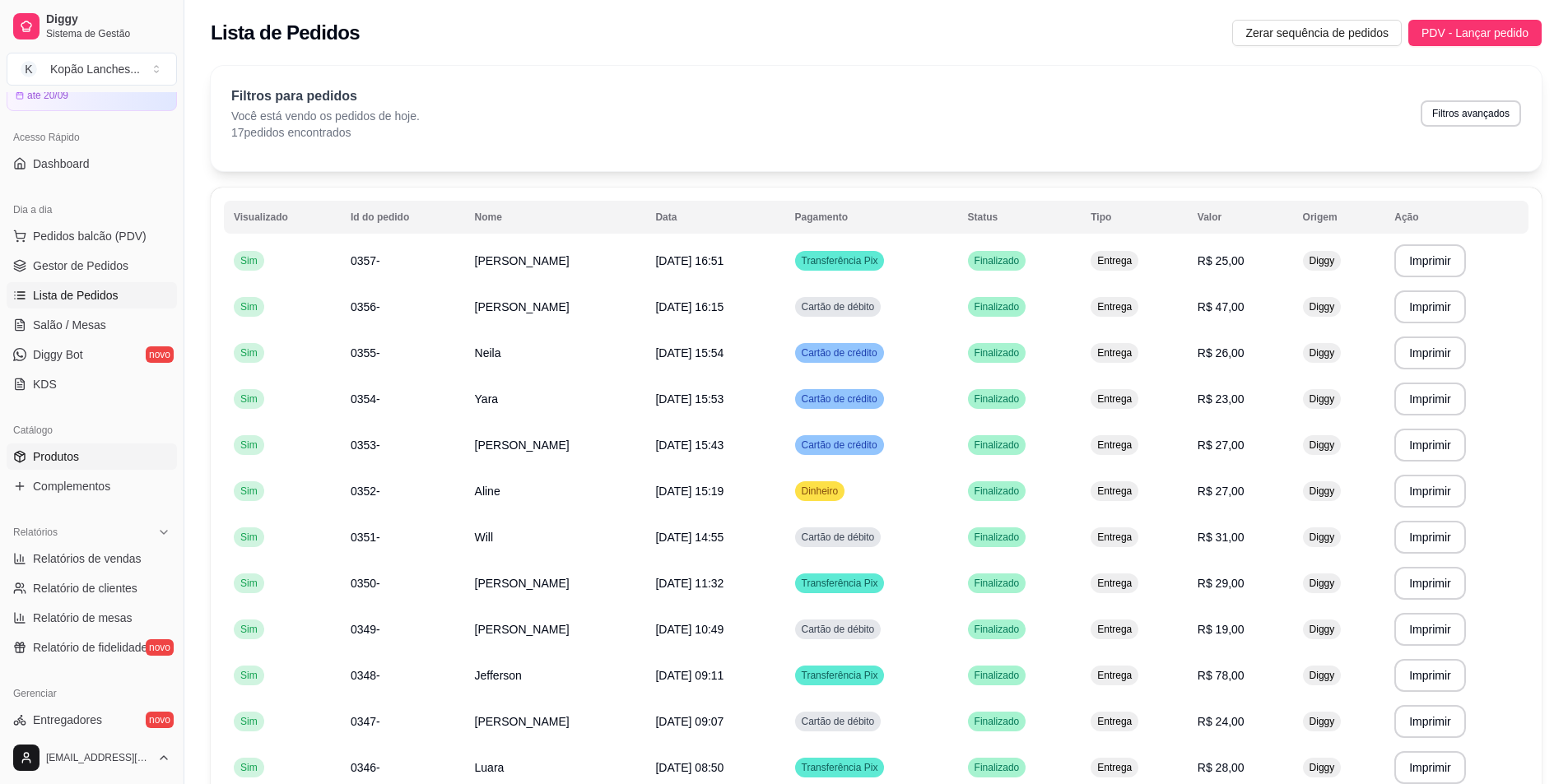
click at [62, 459] on span "Produtos" at bounding box center [56, 456] width 46 height 17
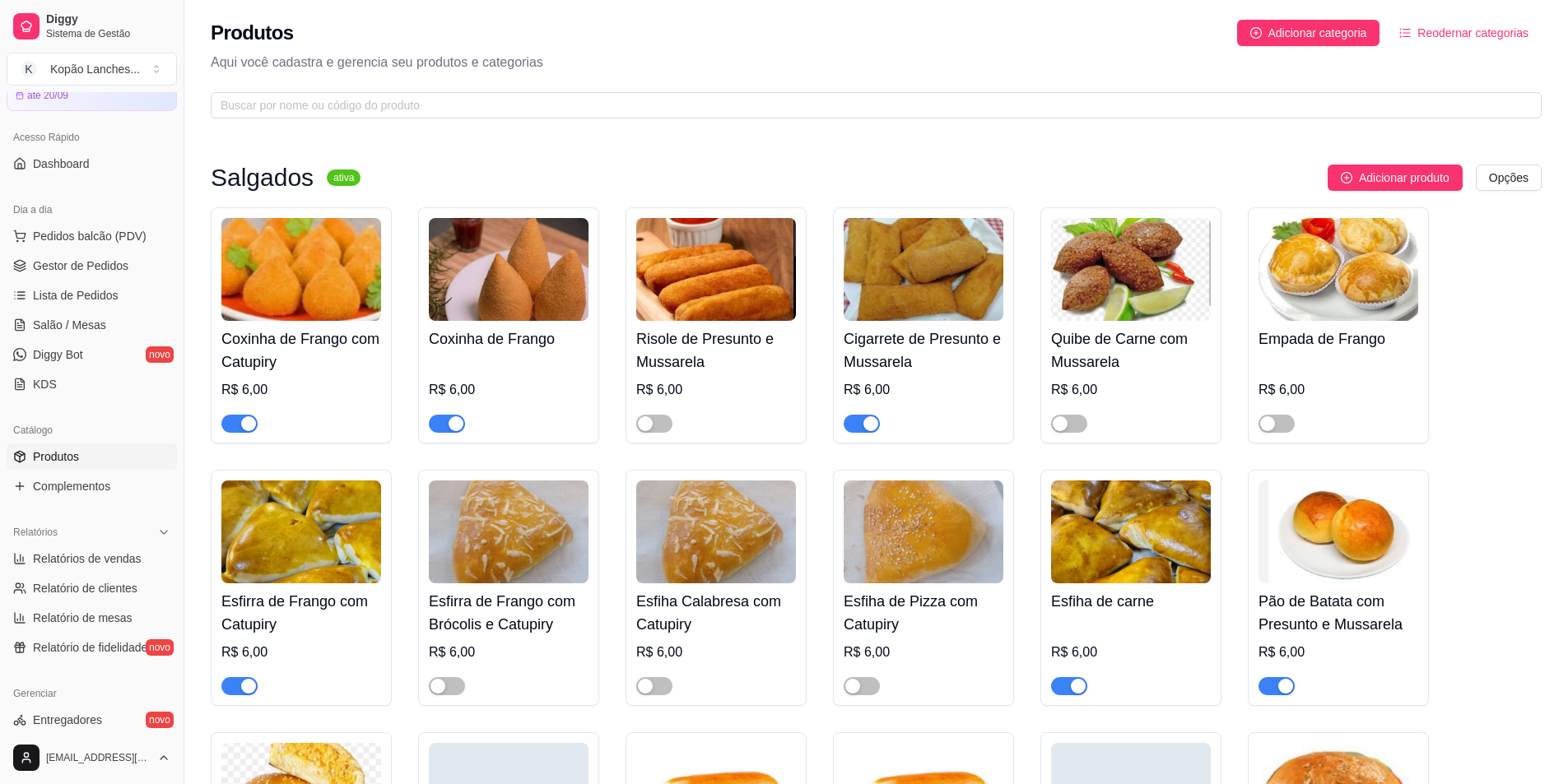
click at [235, 691] on span "button" at bounding box center [239, 686] width 36 height 19
click at [82, 293] on span "Lista de Pedidos" at bounding box center [76, 295] width 86 height 17
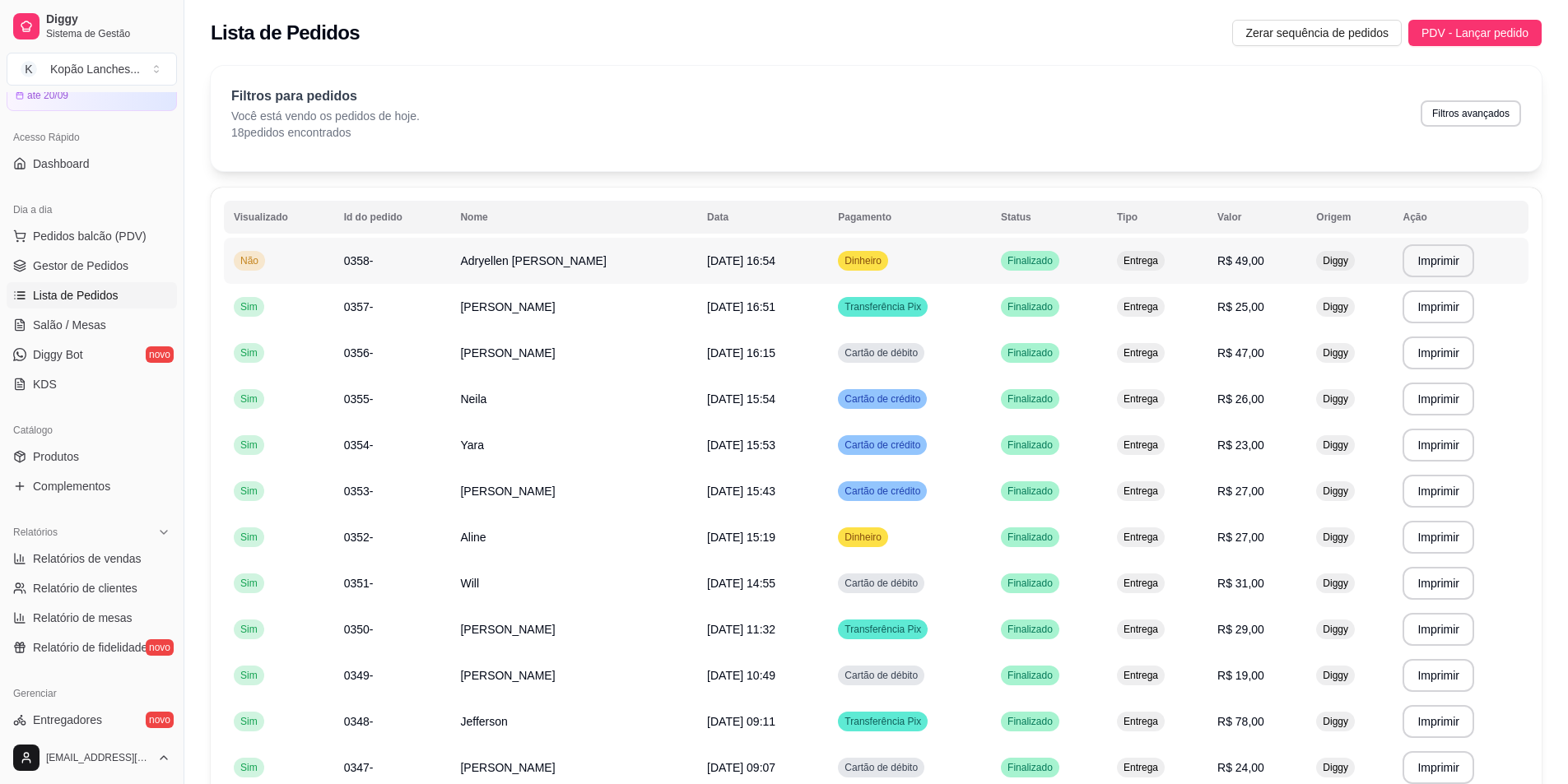
click at [626, 262] on td "Adryellen [PERSON_NAME]" at bounding box center [573, 261] width 247 height 46
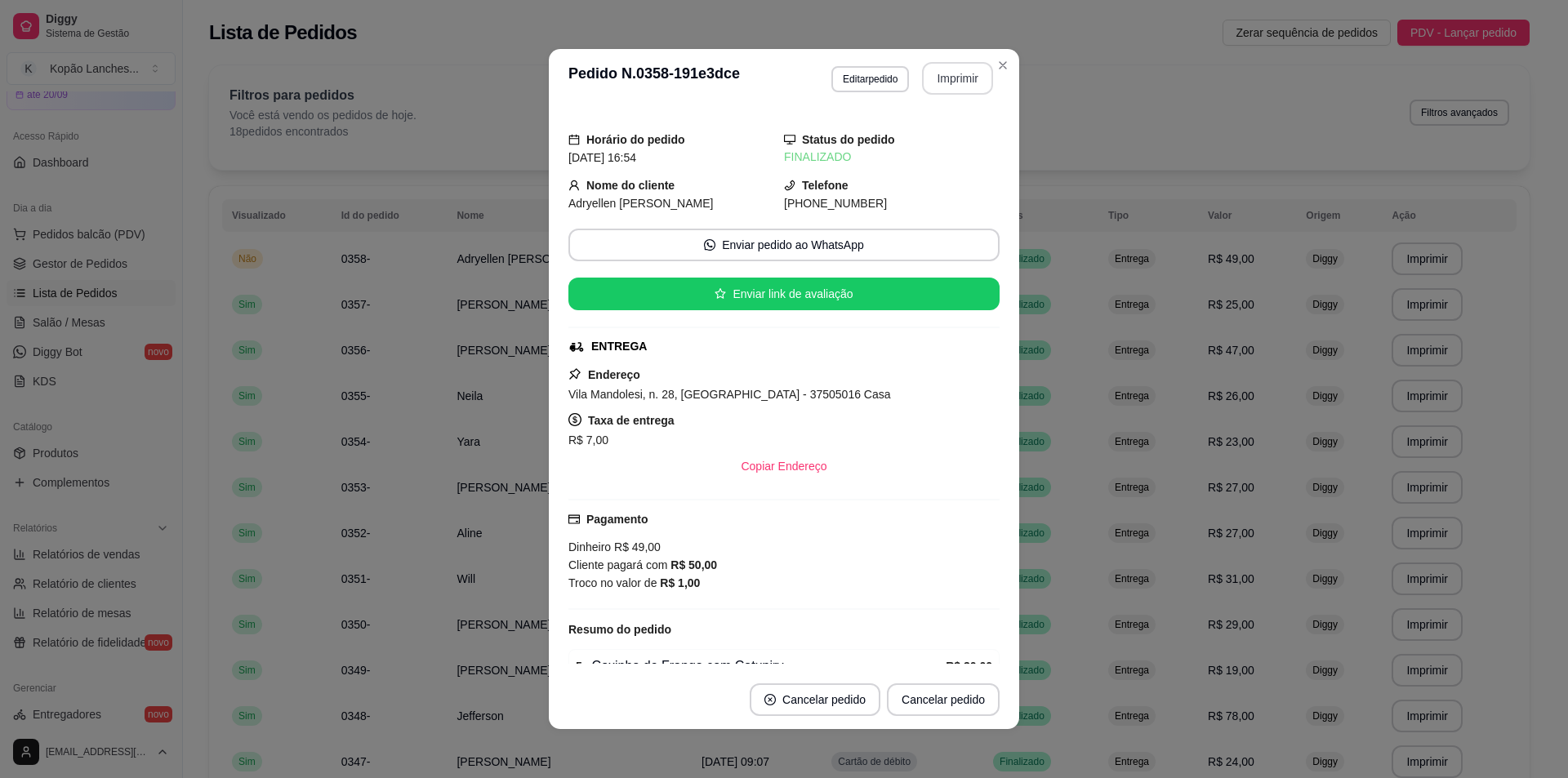
click at [944, 78] on button "Imprimir" at bounding box center [957, 78] width 71 height 33
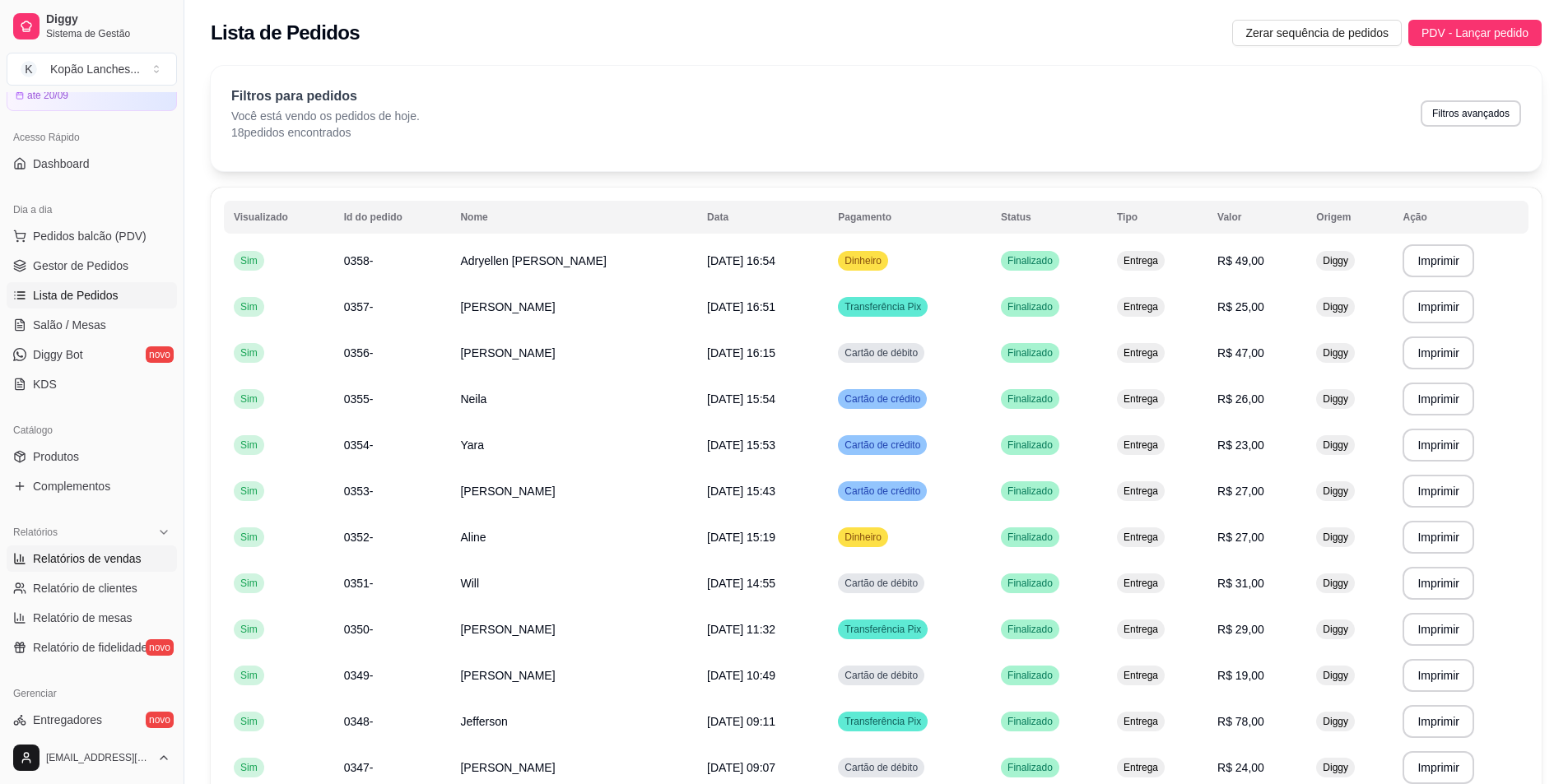
click at [81, 561] on span "Relatórios de vendas" at bounding box center [87, 558] width 108 height 17
select select "ALL"
select select "0"
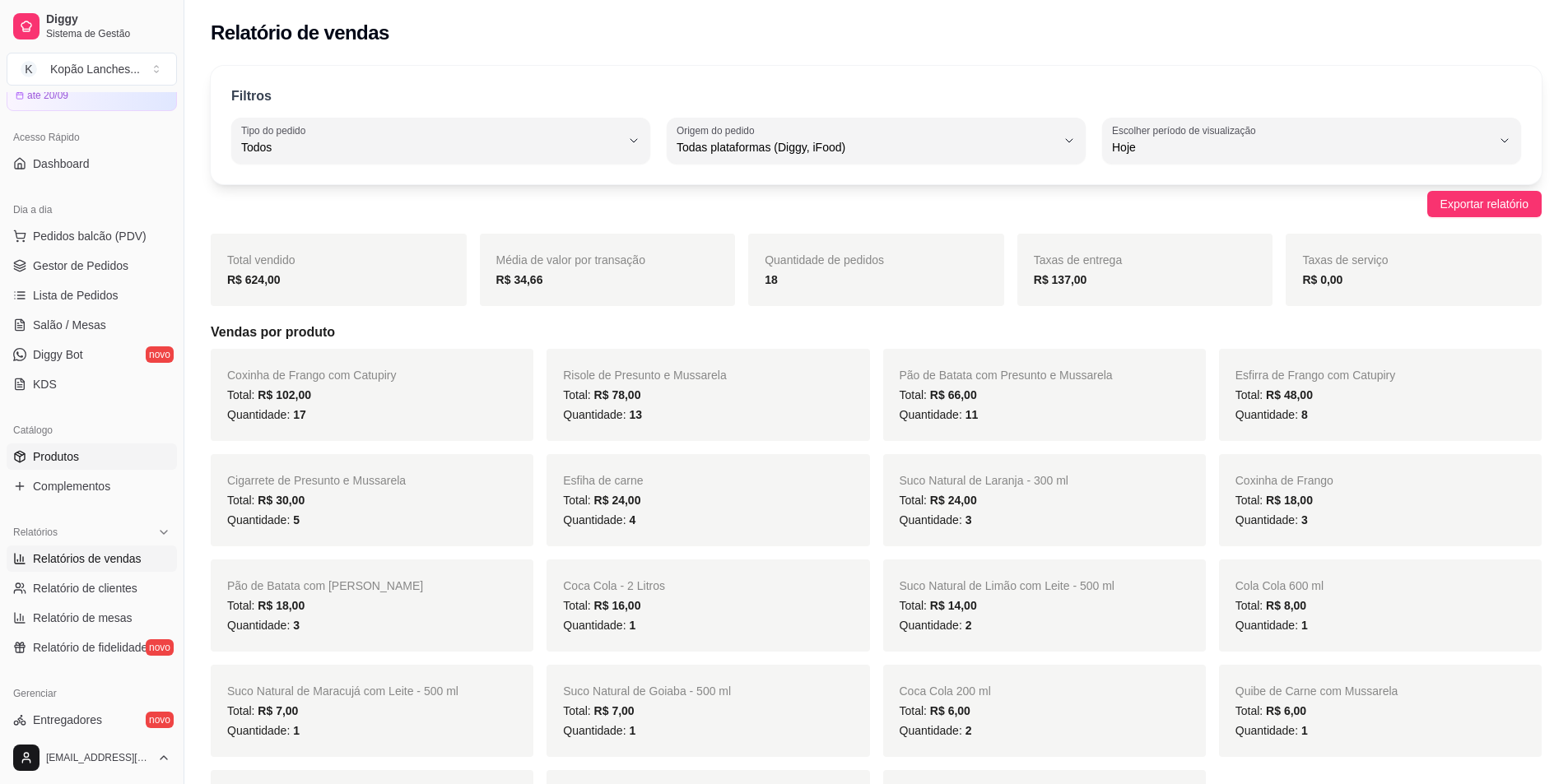
click at [76, 458] on span "Produtos" at bounding box center [56, 456] width 46 height 17
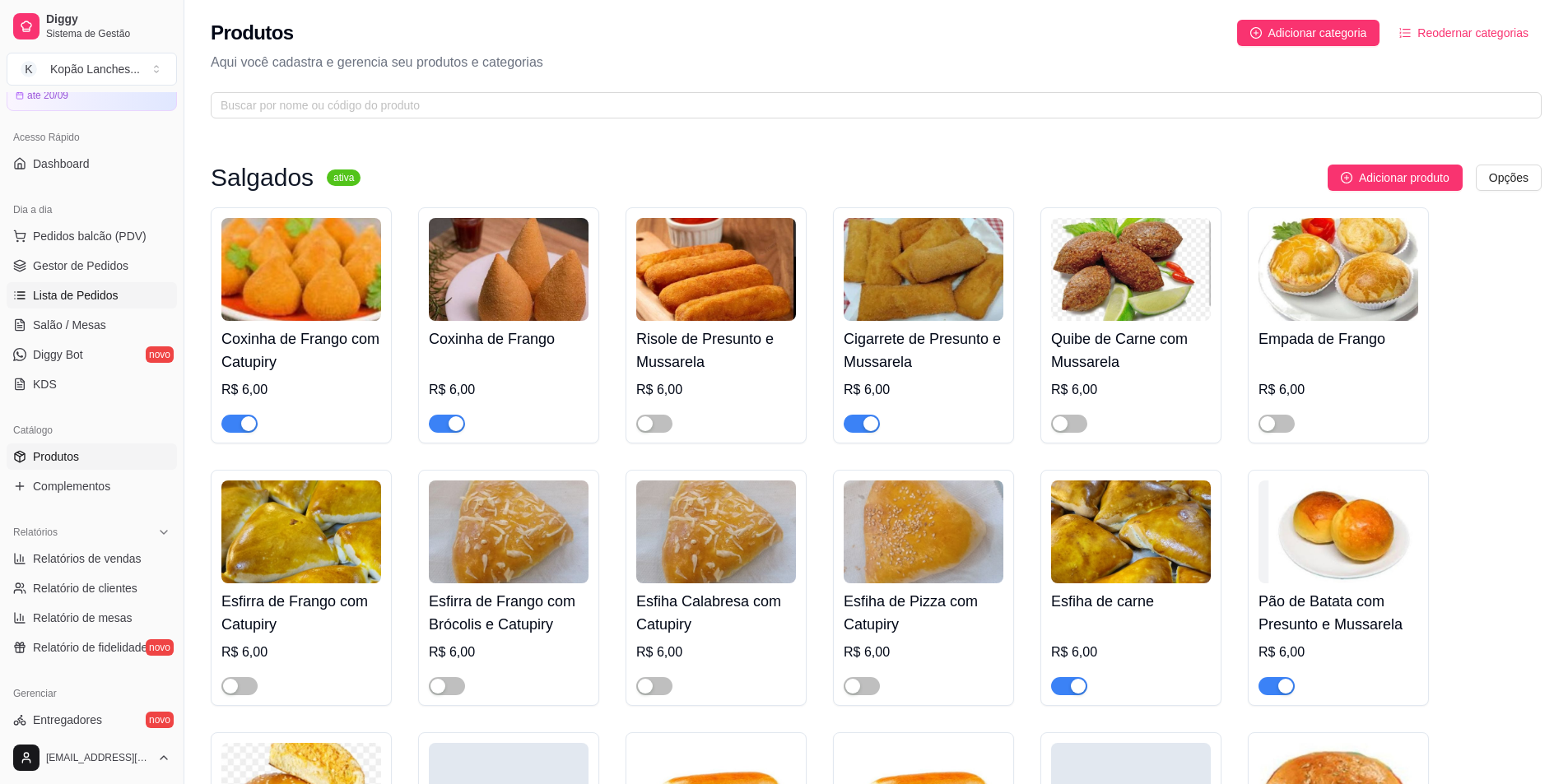
click at [81, 294] on span "Lista de Pedidos" at bounding box center [76, 295] width 86 height 17
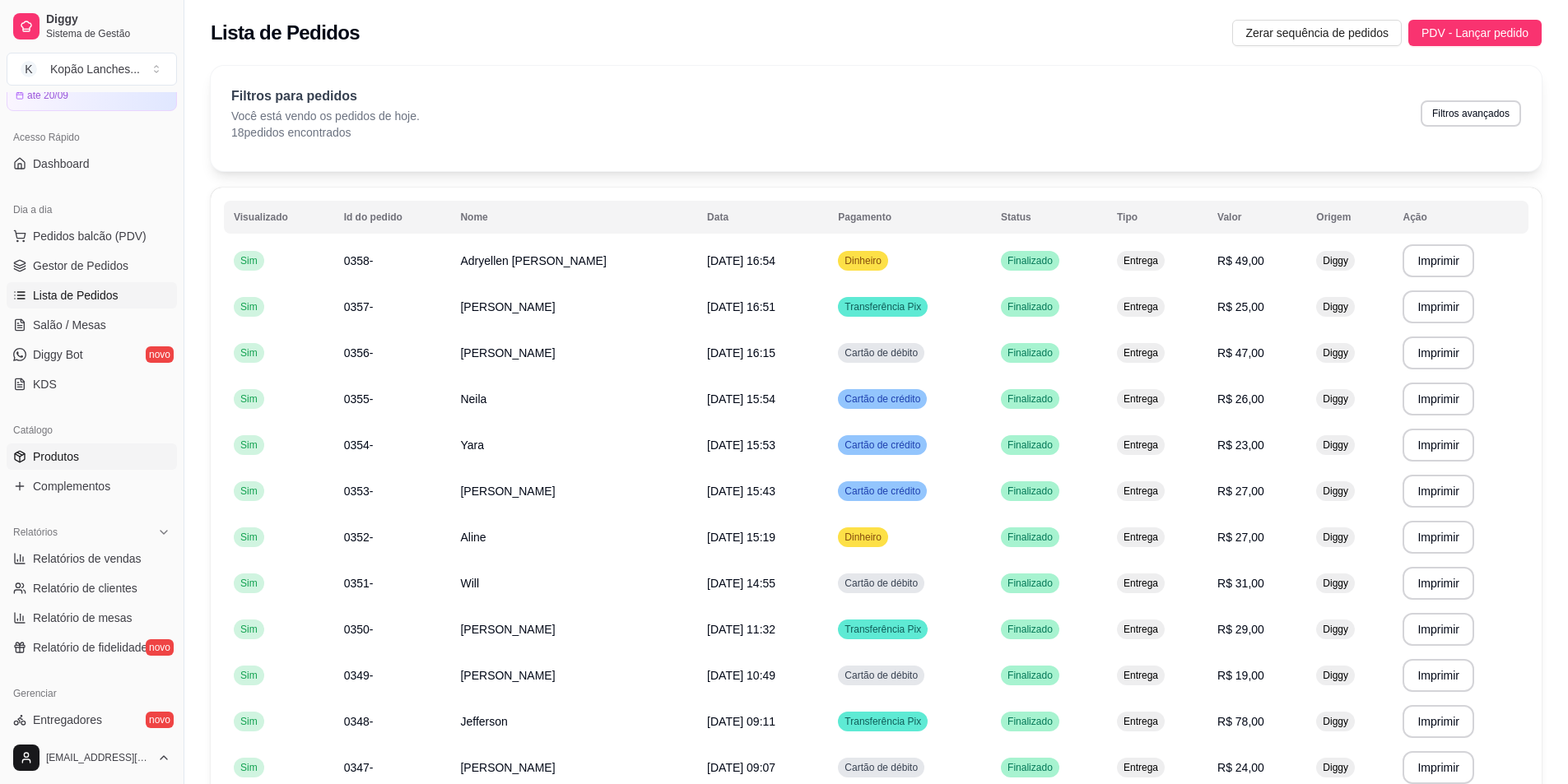
click at [61, 453] on span "Produtos" at bounding box center [56, 456] width 46 height 17
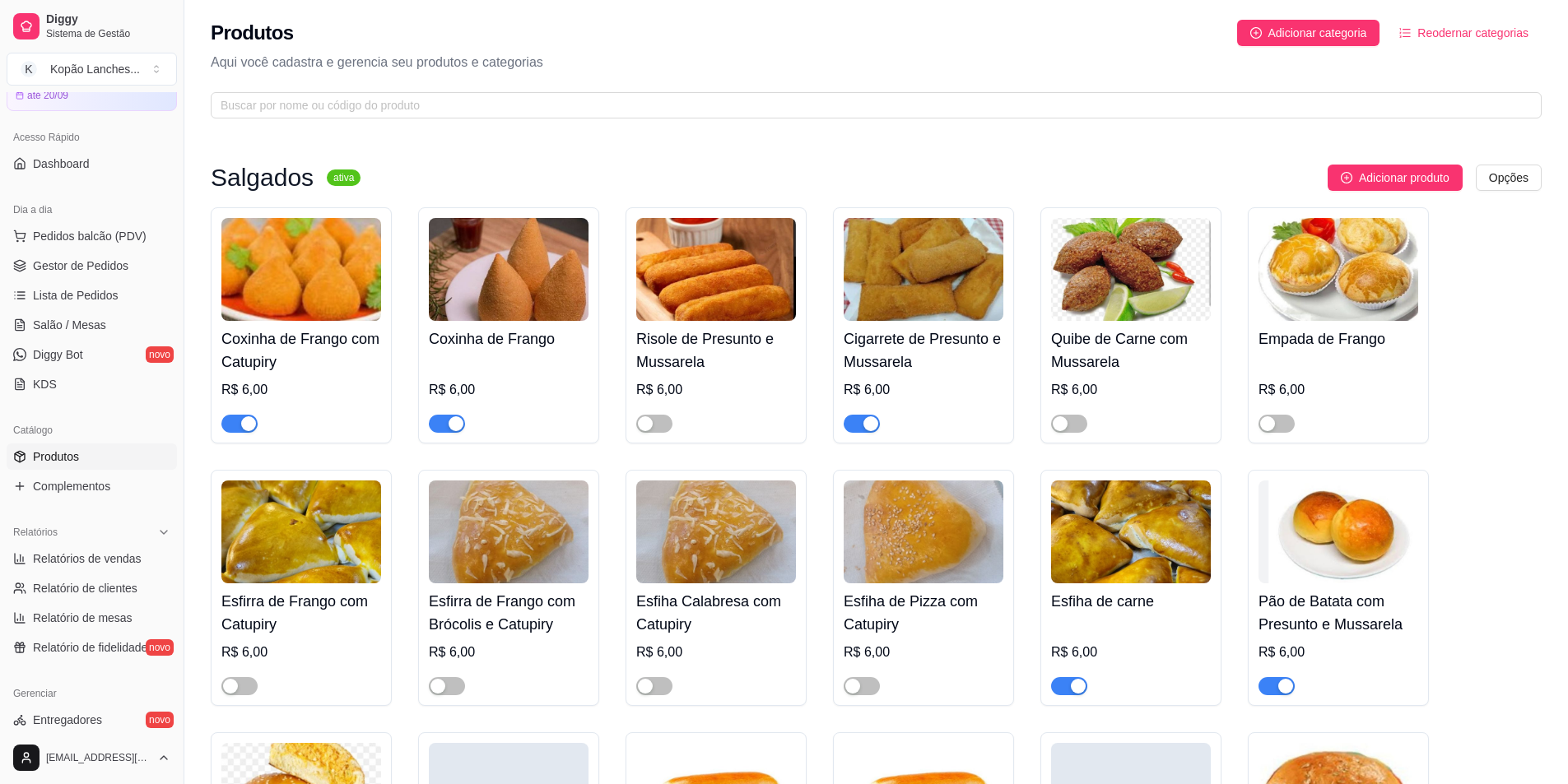
click at [862, 420] on span "button" at bounding box center [861, 424] width 36 height 19
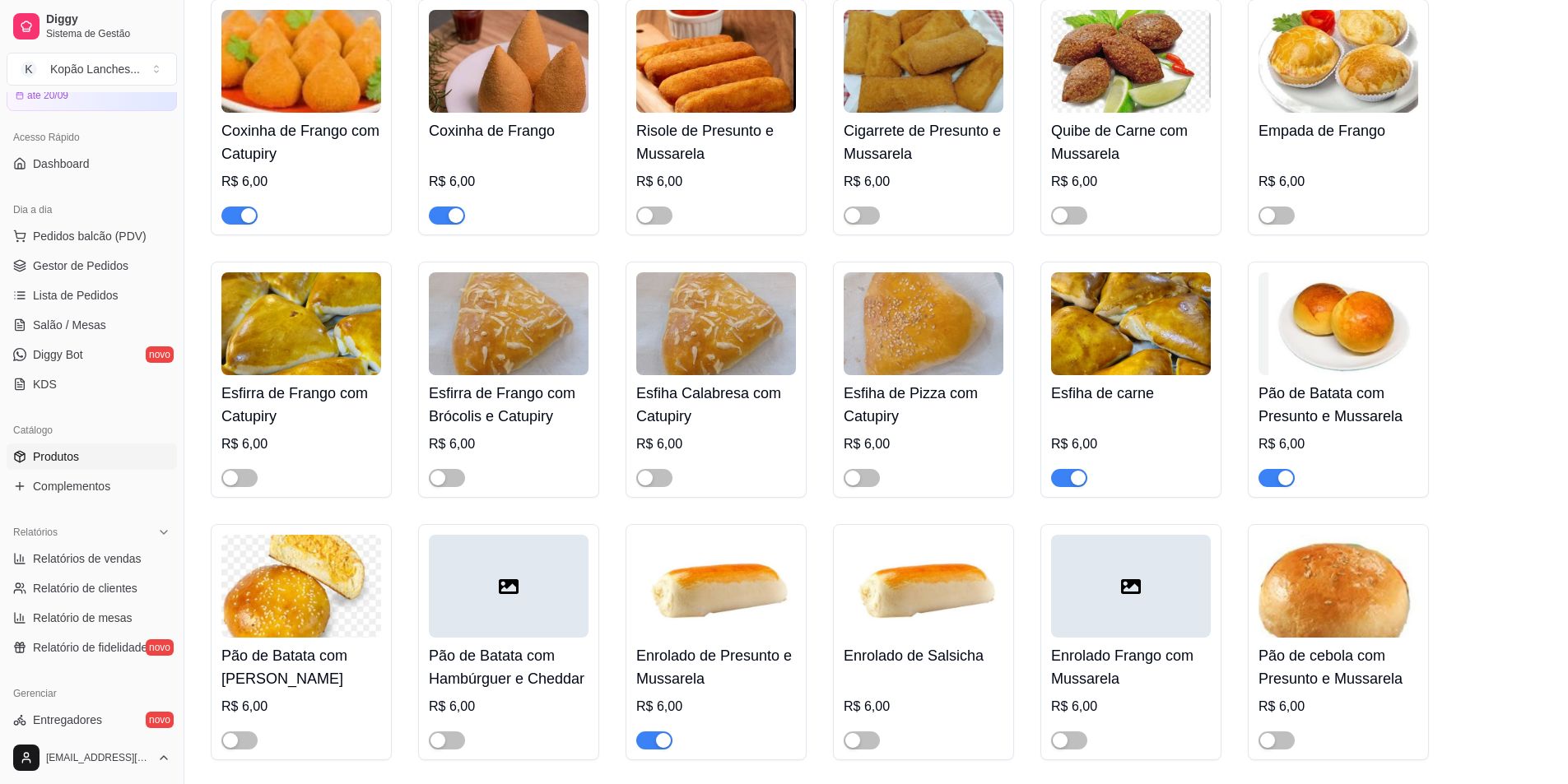
scroll to position [247, 0]
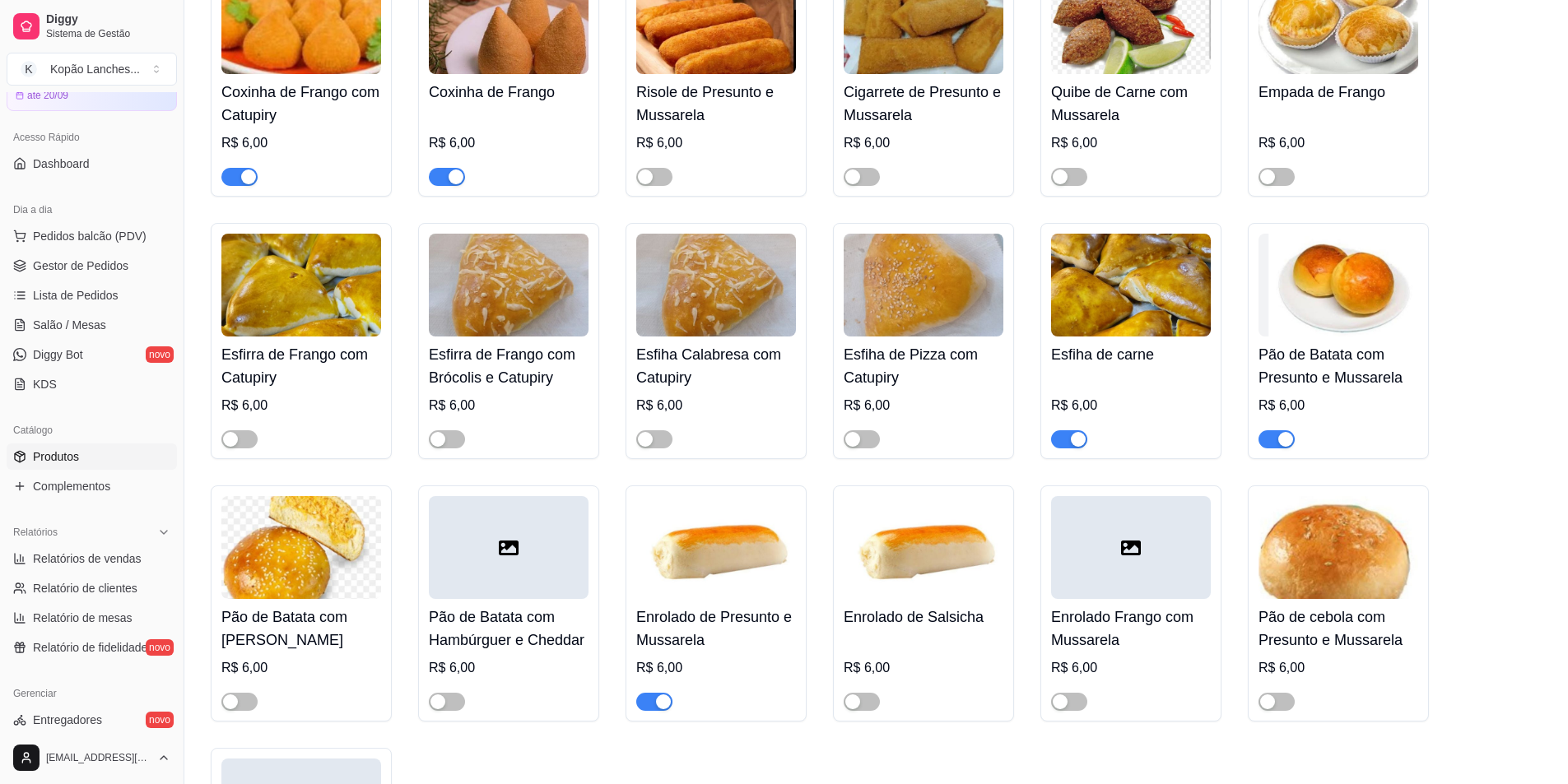
click at [1268, 436] on span "button" at bounding box center [1276, 439] width 36 height 19
click at [645, 705] on span "button" at bounding box center [654, 702] width 36 height 19
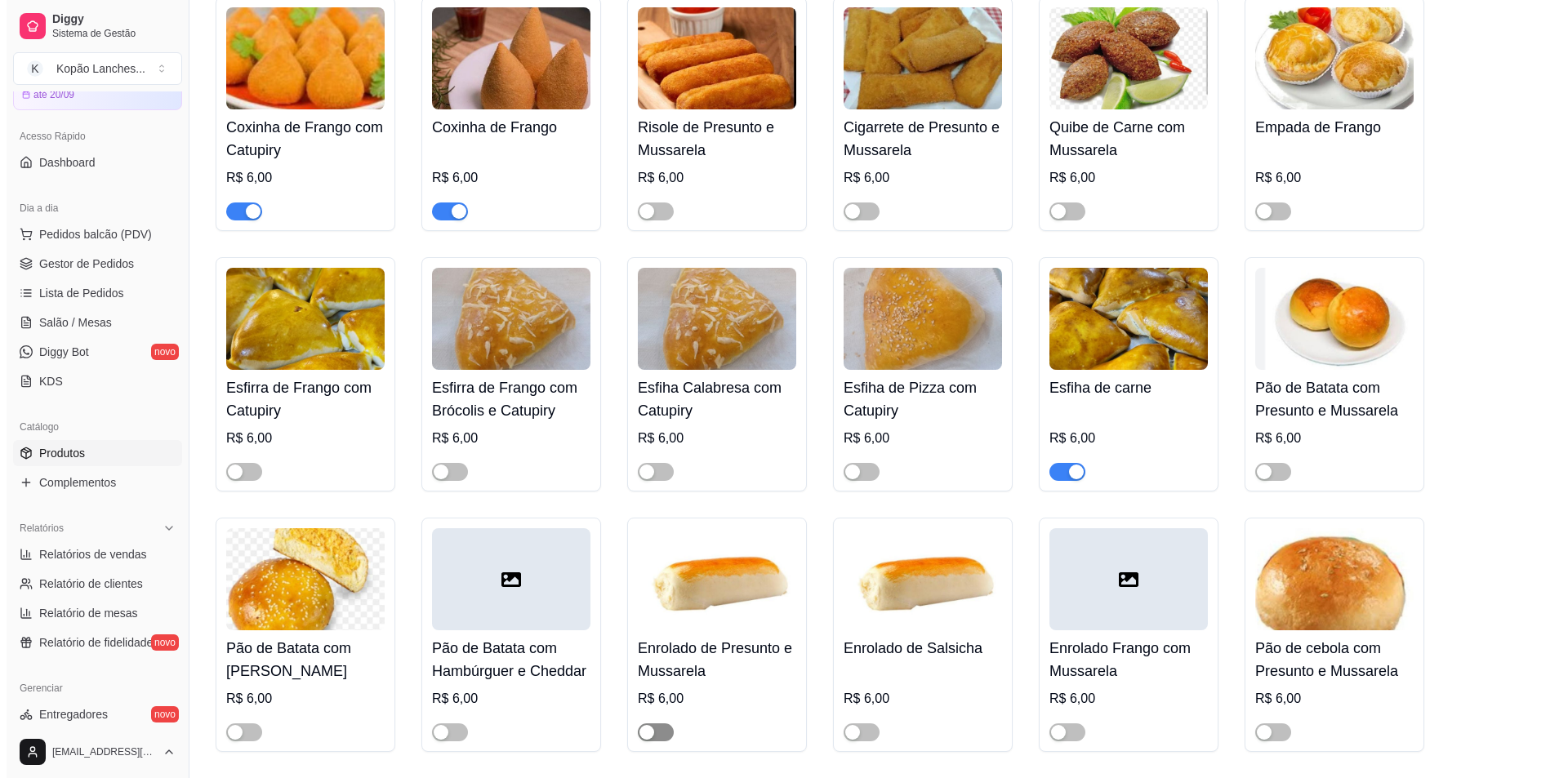
scroll to position [0, 0]
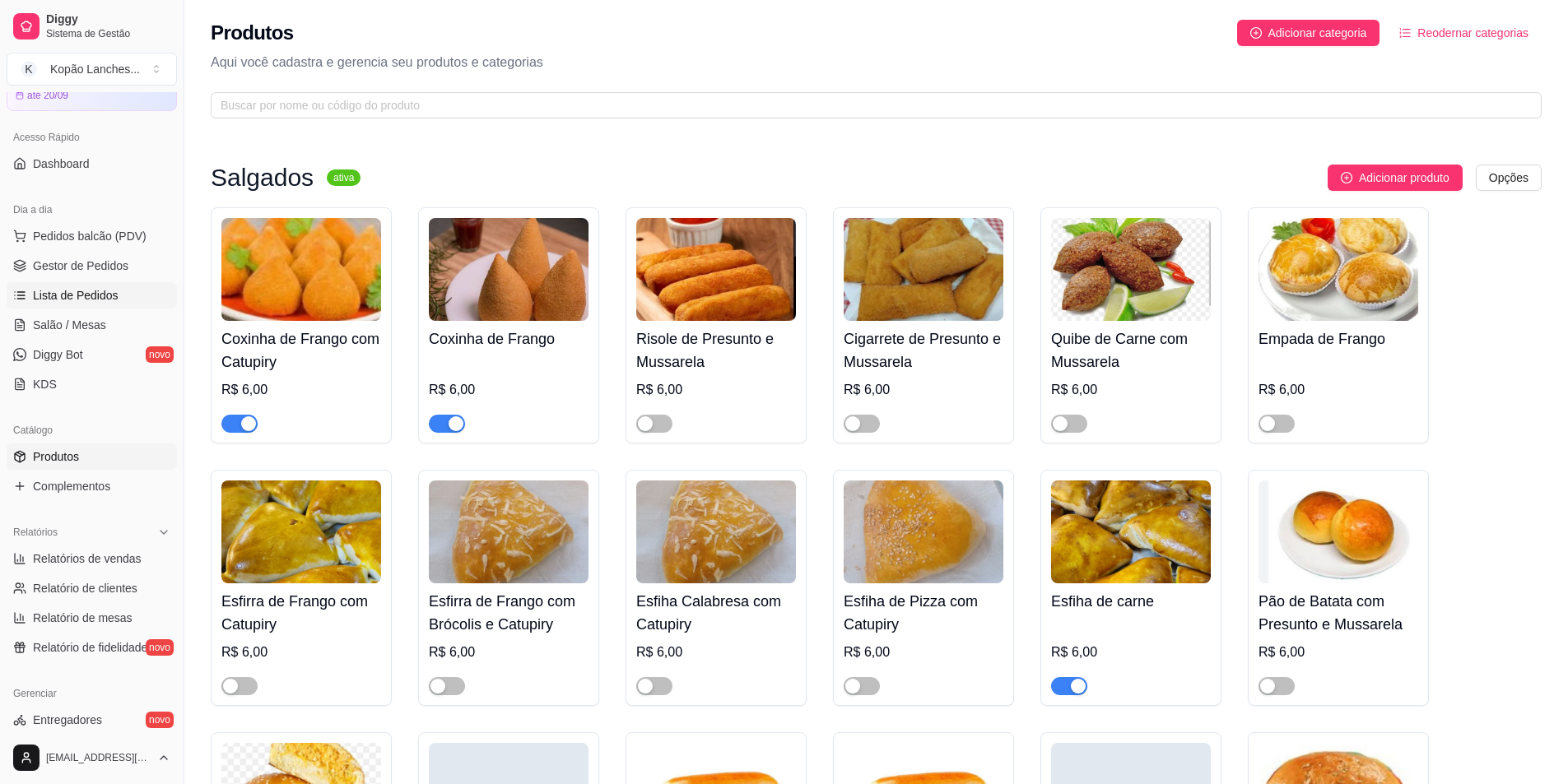
click at [76, 299] on span "Lista de Pedidos" at bounding box center [76, 295] width 86 height 17
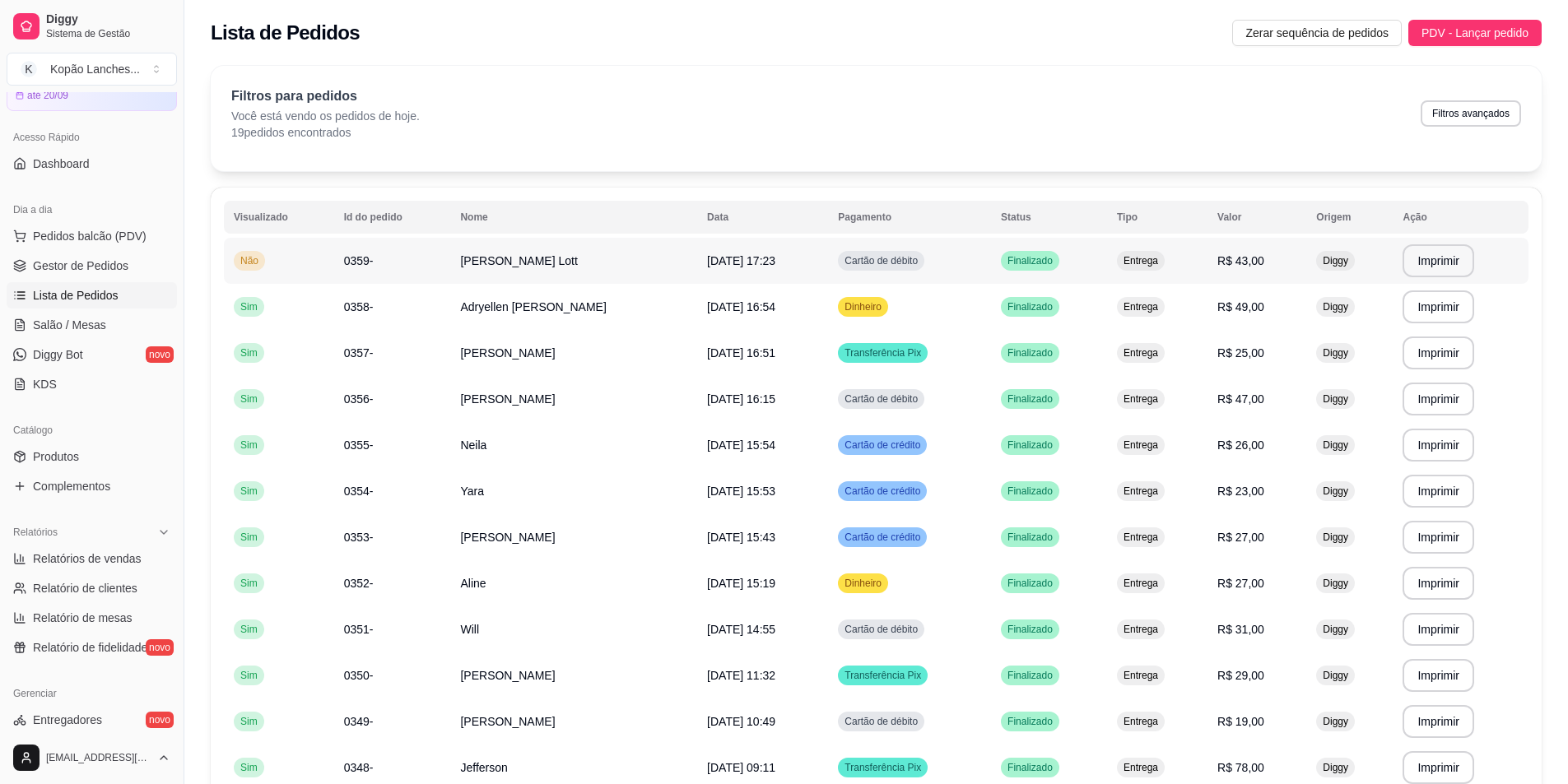
click at [763, 260] on span "[DATE] 17:23" at bounding box center [741, 260] width 68 height 13
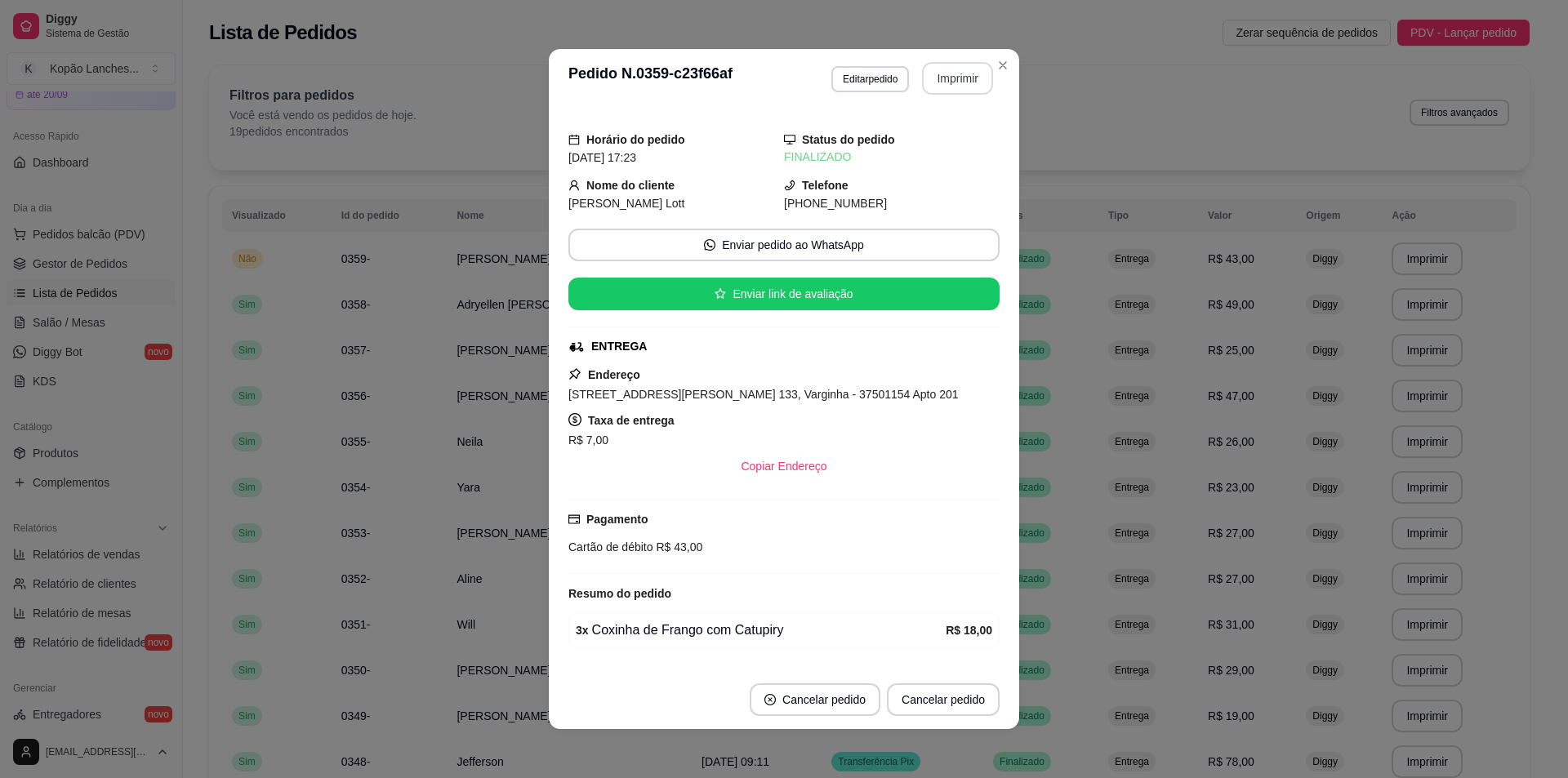
click at [977, 89] on button "Imprimir" at bounding box center [957, 78] width 71 height 33
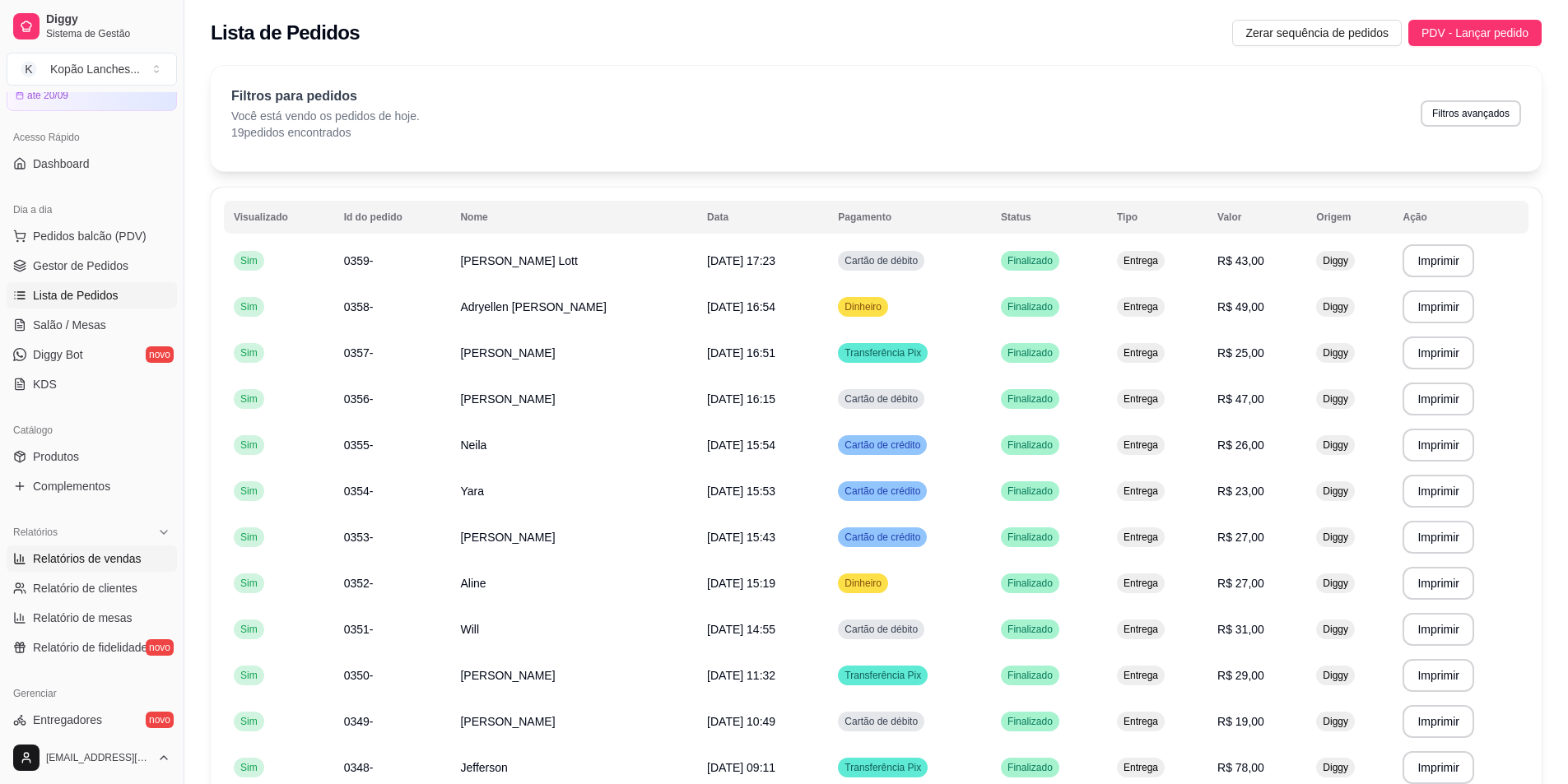
click at [81, 561] on span "Relatórios de vendas" at bounding box center [87, 558] width 108 height 17
select select "ALL"
select select "0"
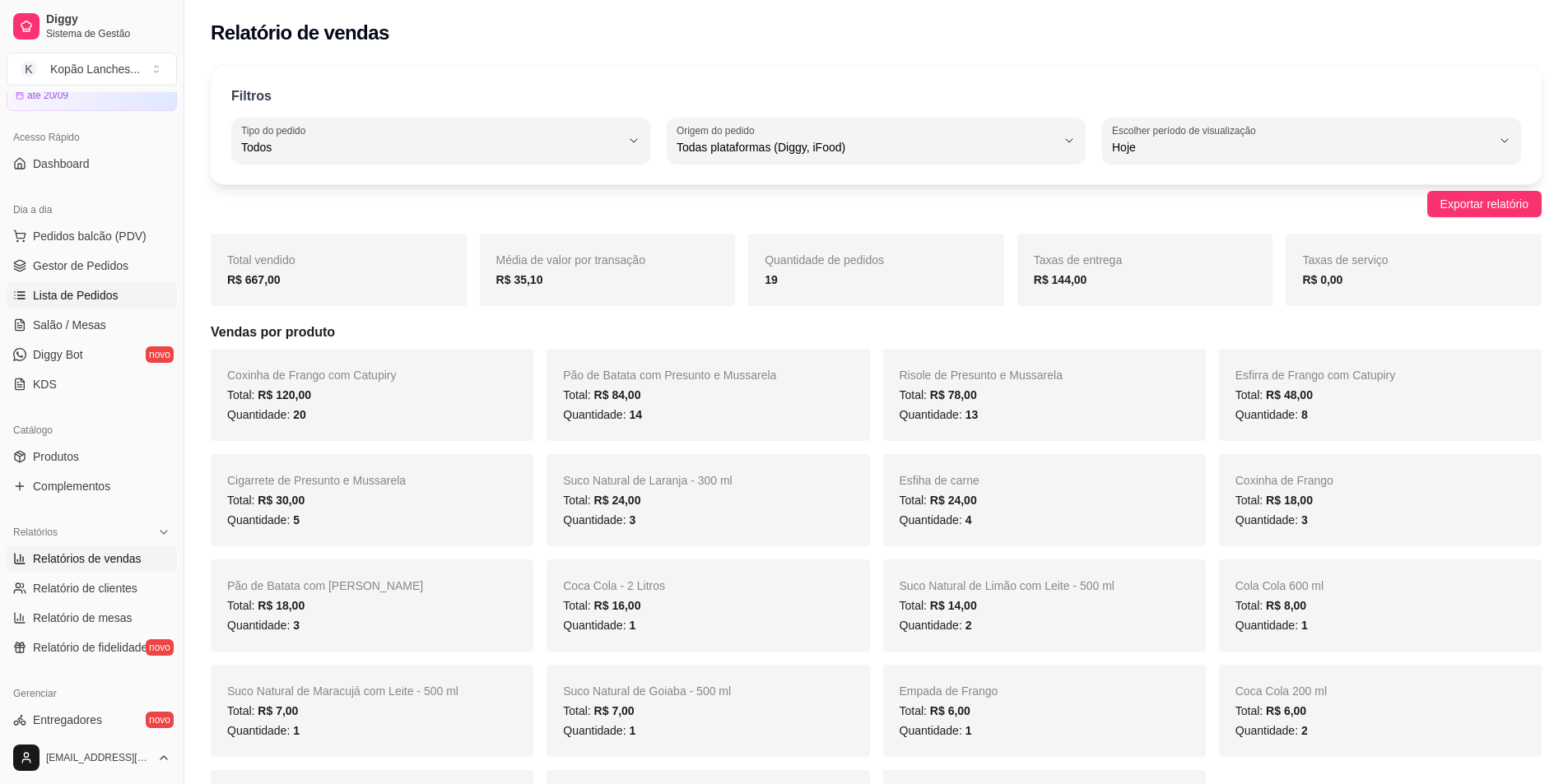
click at [90, 298] on span "Lista de Pedidos" at bounding box center [76, 295] width 86 height 17
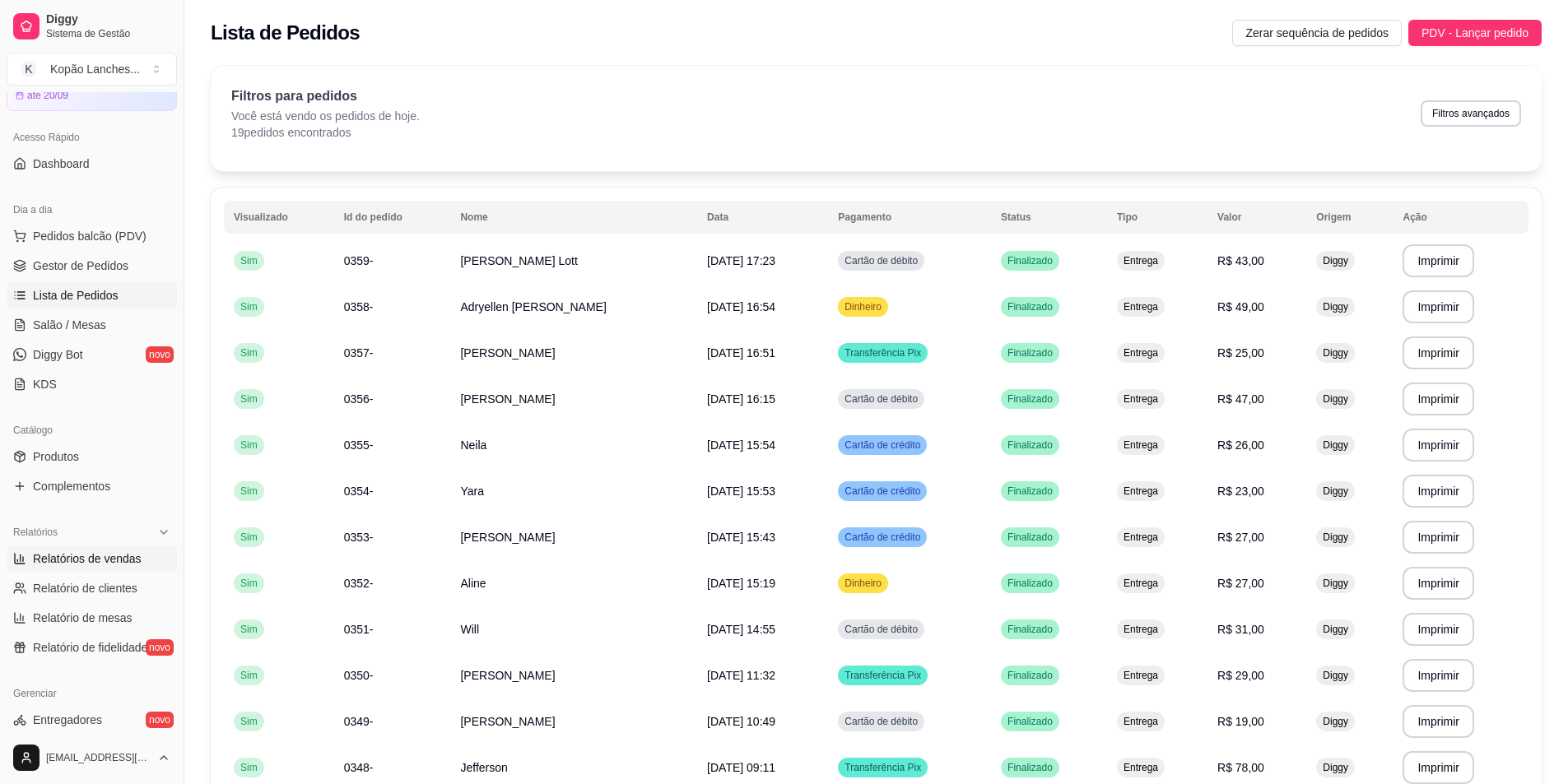
click at [89, 566] on span "Relatórios de vendas" at bounding box center [87, 558] width 108 height 17
select select "ALL"
select select "0"
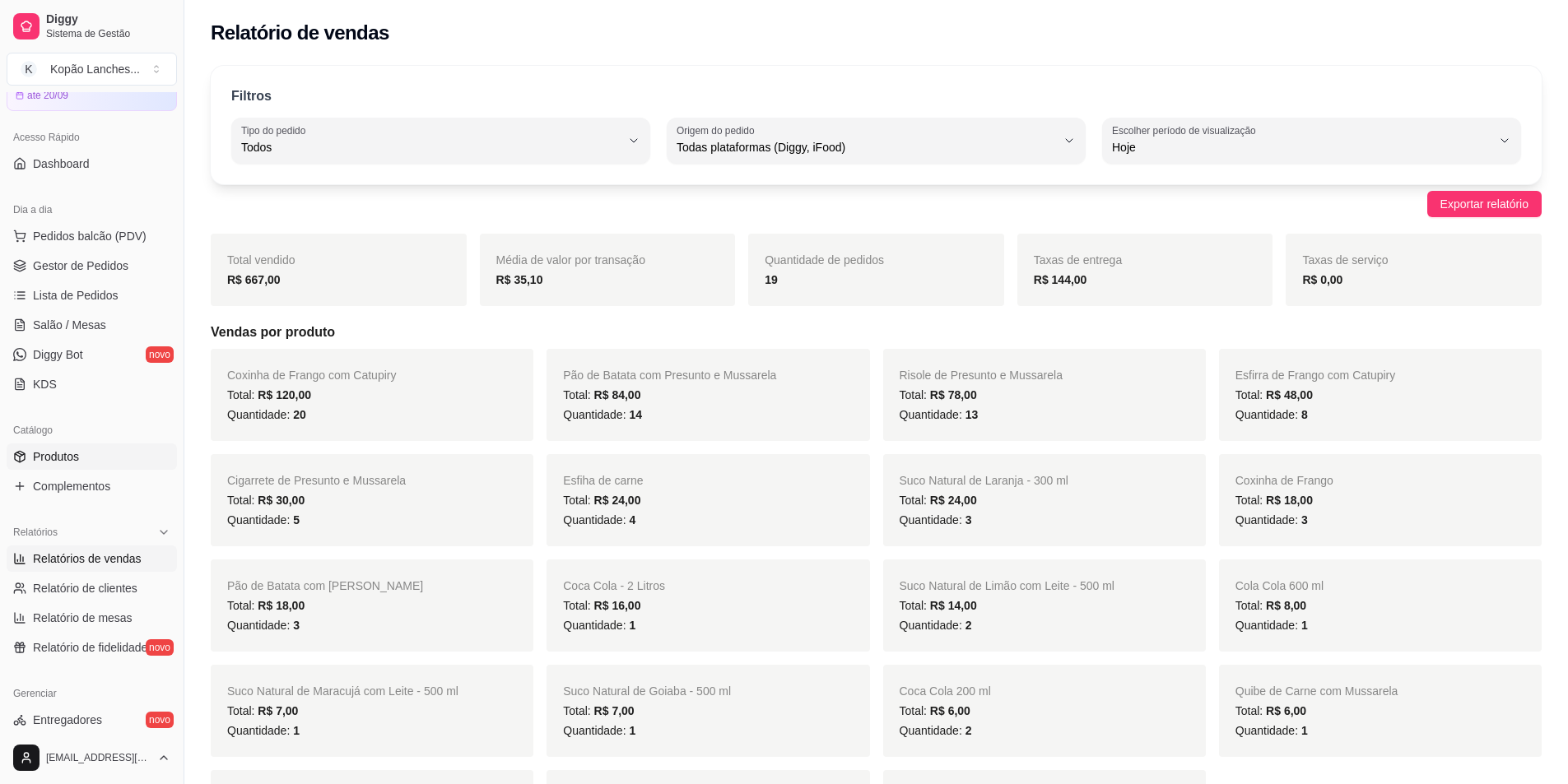
click at [61, 452] on span "Produtos" at bounding box center [56, 456] width 46 height 17
